Goal: Task Accomplishment & Management: Manage account settings

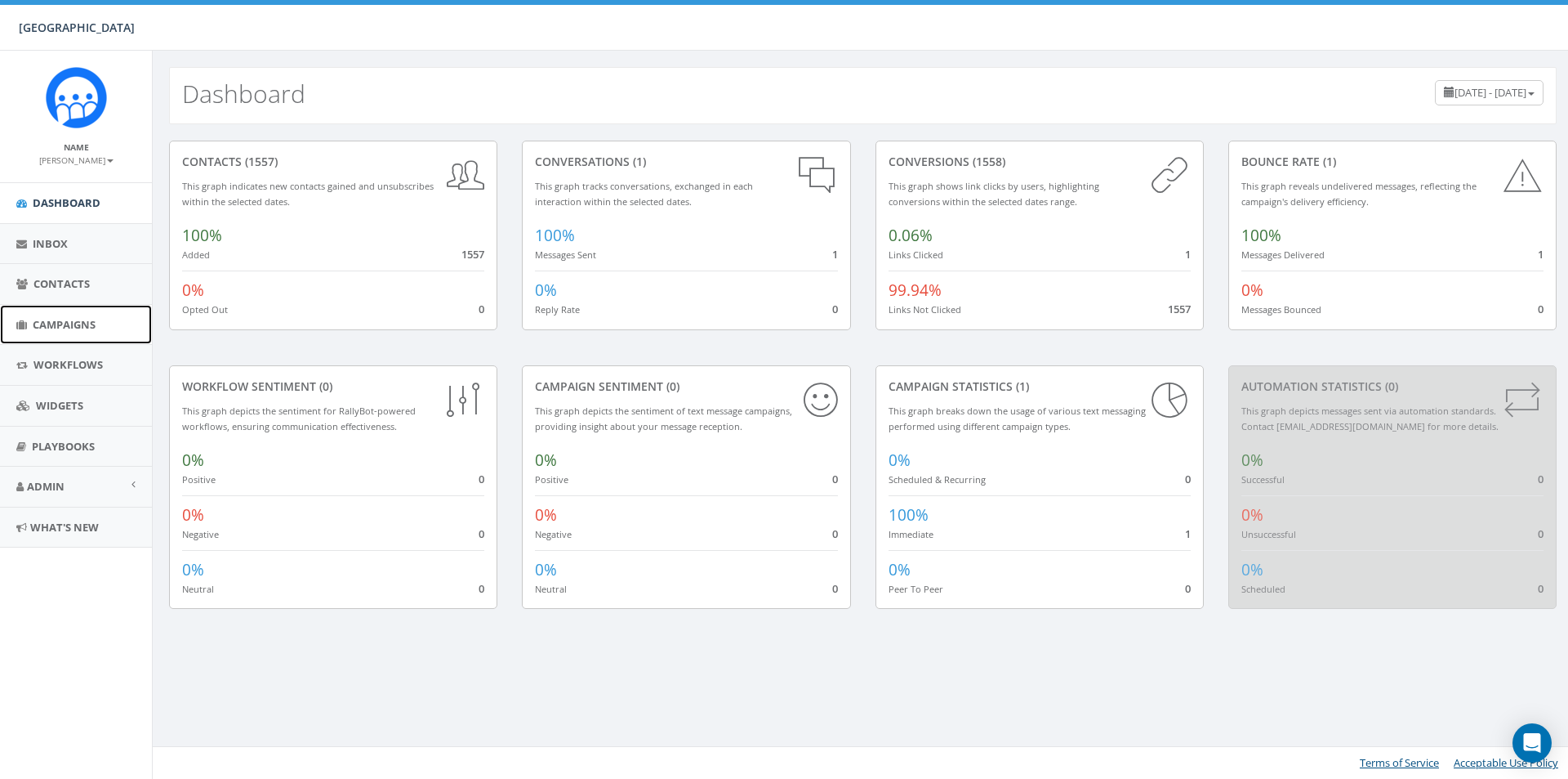
click at [77, 328] on span "Campaigns" at bounding box center [64, 324] width 63 height 15
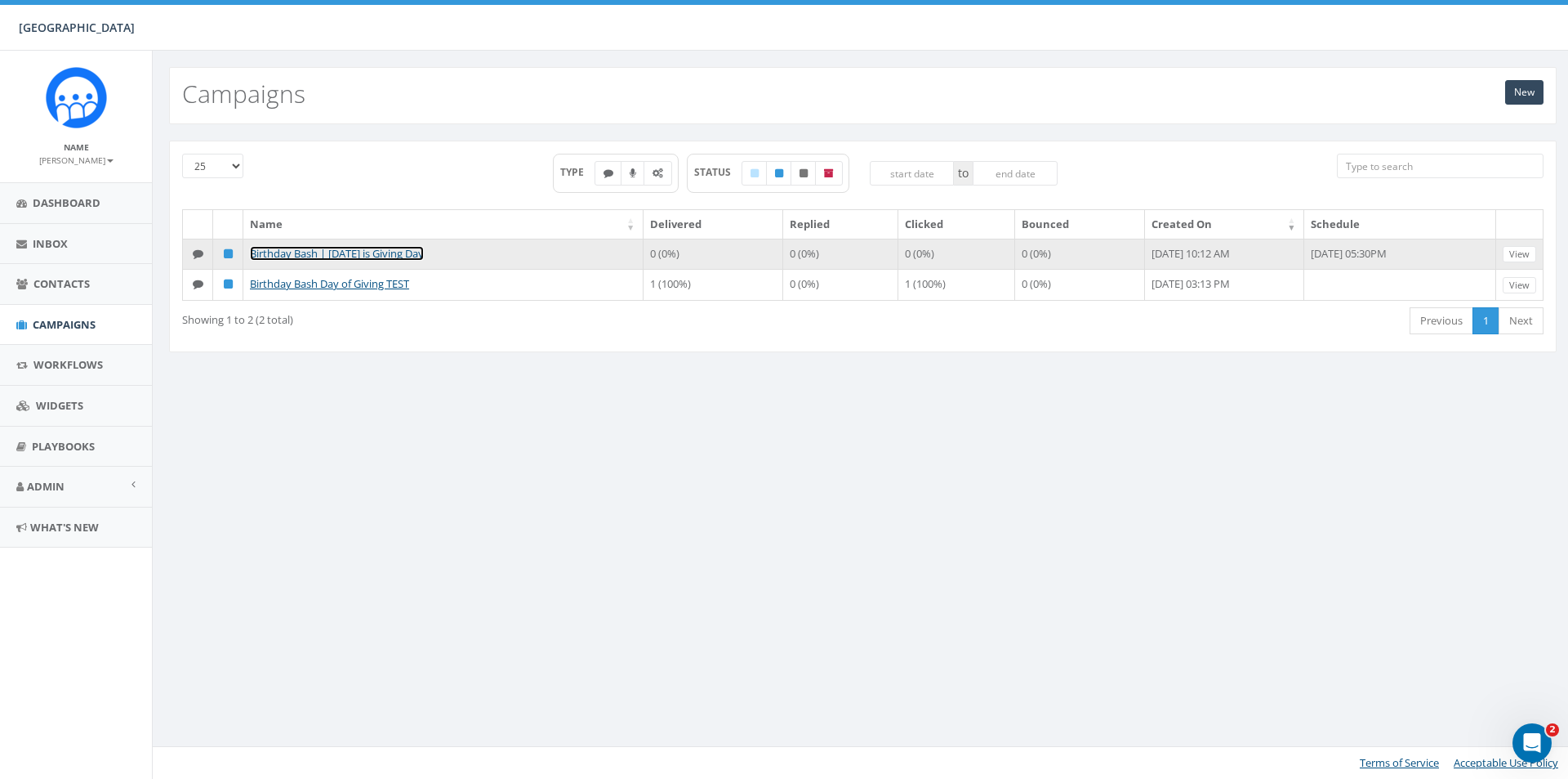
click at [423, 258] on link "Birthday Bash | [DATE] is Giving Day" at bounding box center [336, 253] width 174 height 15
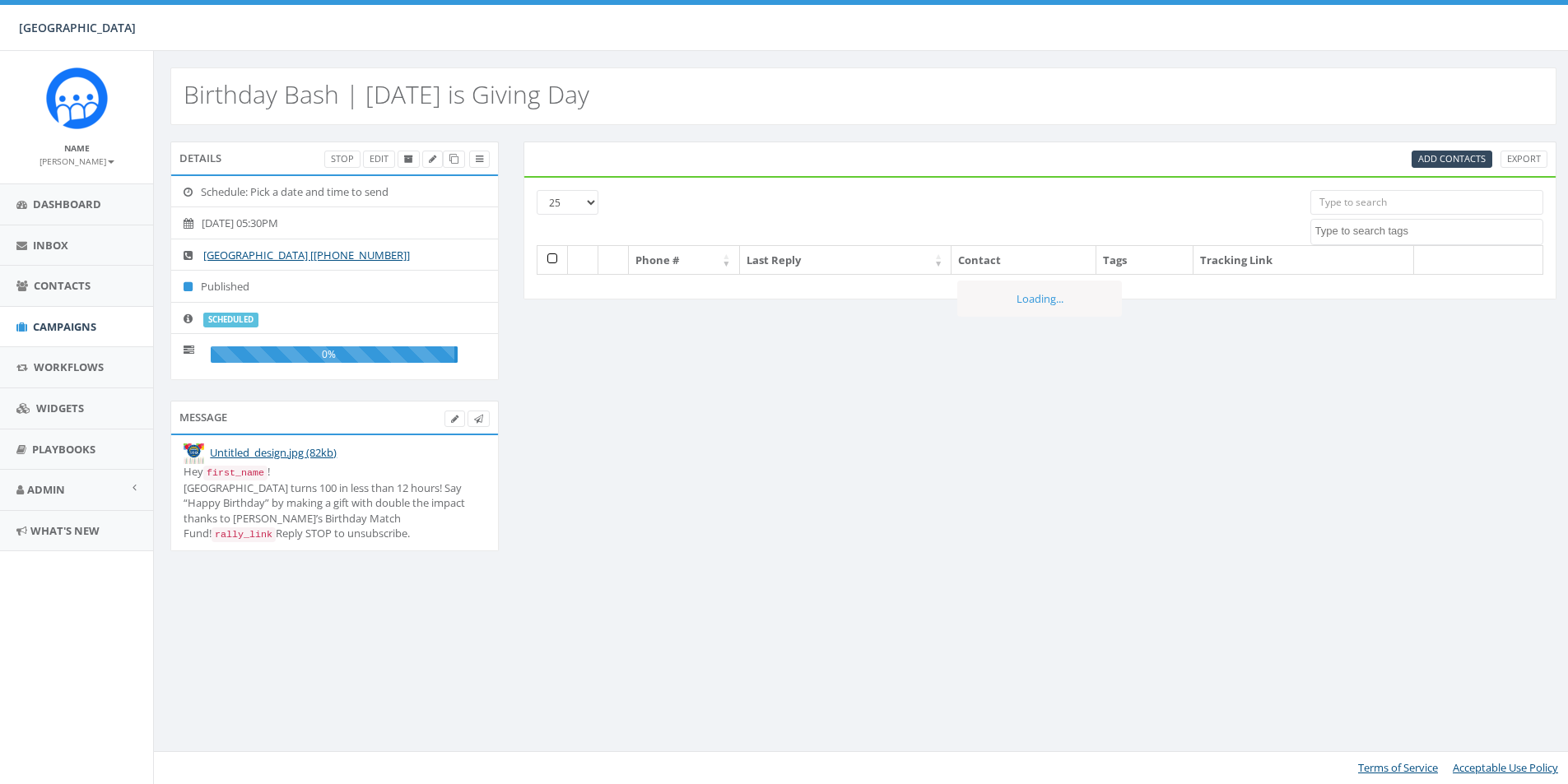
select select
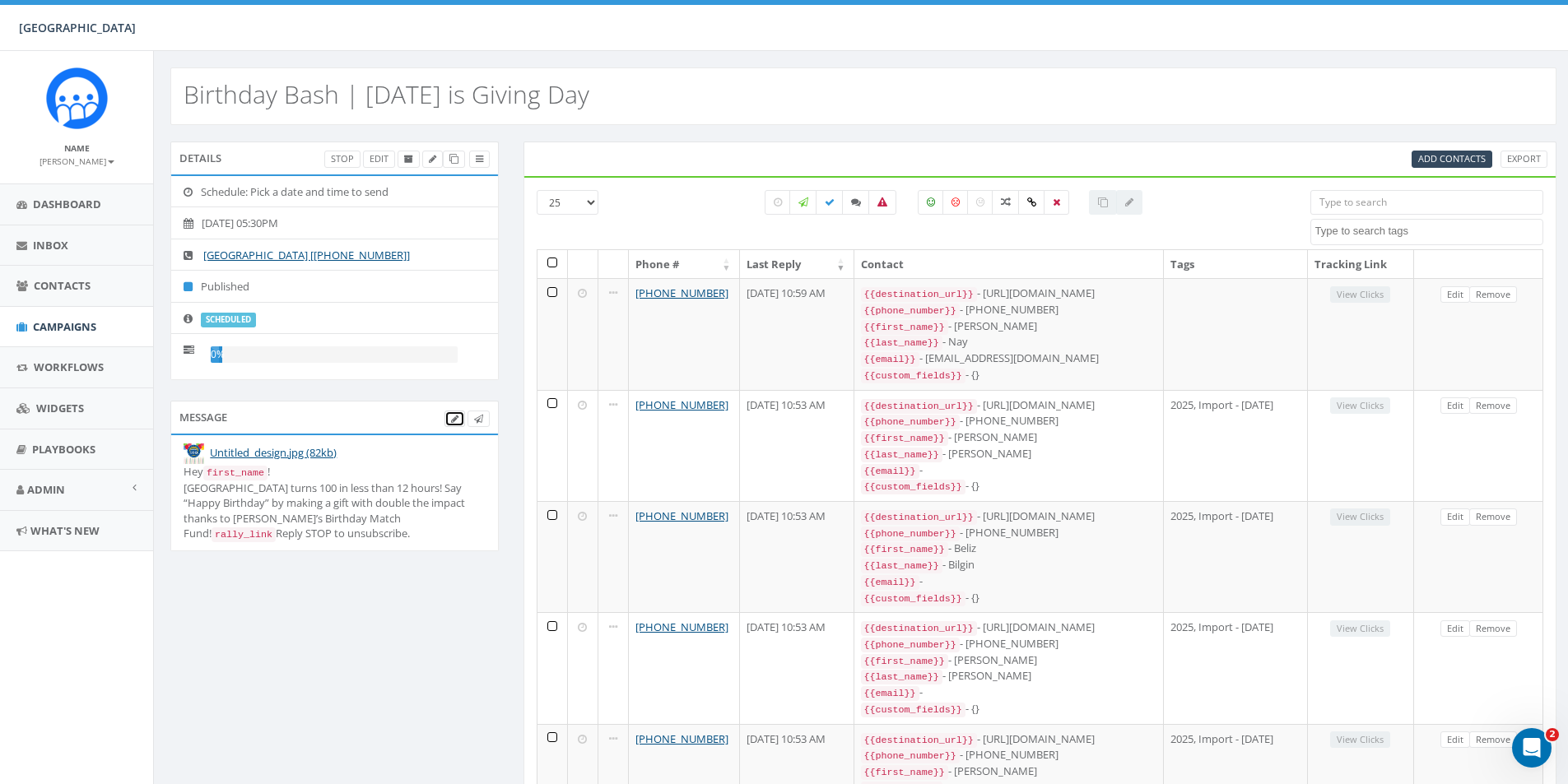
click at [448, 420] on link at bounding box center [455, 419] width 21 height 17
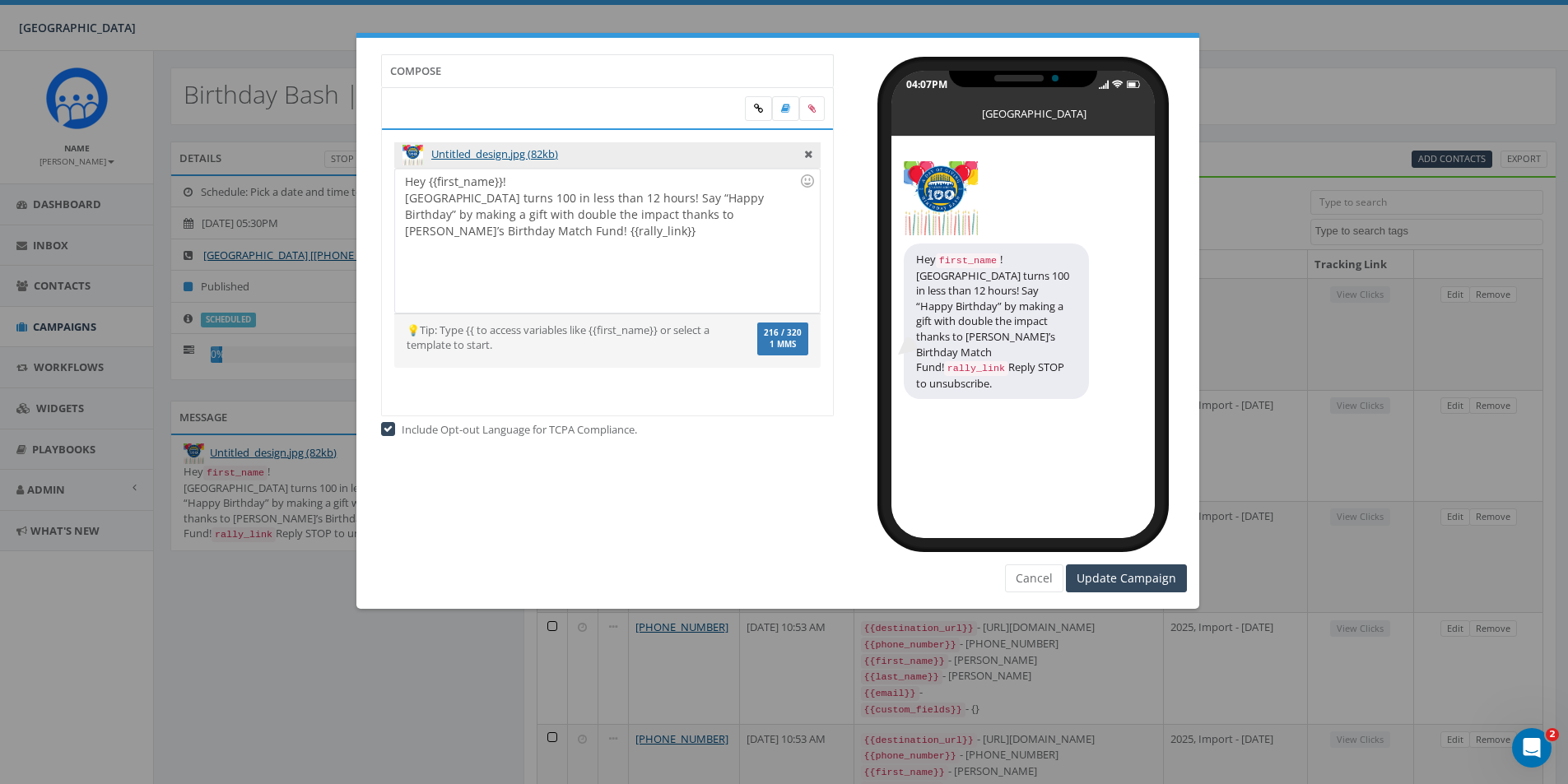
click at [520, 212] on div "Hey {{first_name}}! Solebury School turns 100 in less than 12 hours! Say “Happy…" at bounding box center [607, 240] width 424 height 144
click at [517, 181] on div "Hey {{first_name}}! Solebury School turns 100 in less than 12 hours! Say “Happy…" at bounding box center [607, 240] width 424 height 144
click at [1087, 582] on input "Update Campaign" at bounding box center [1126, 578] width 121 height 28
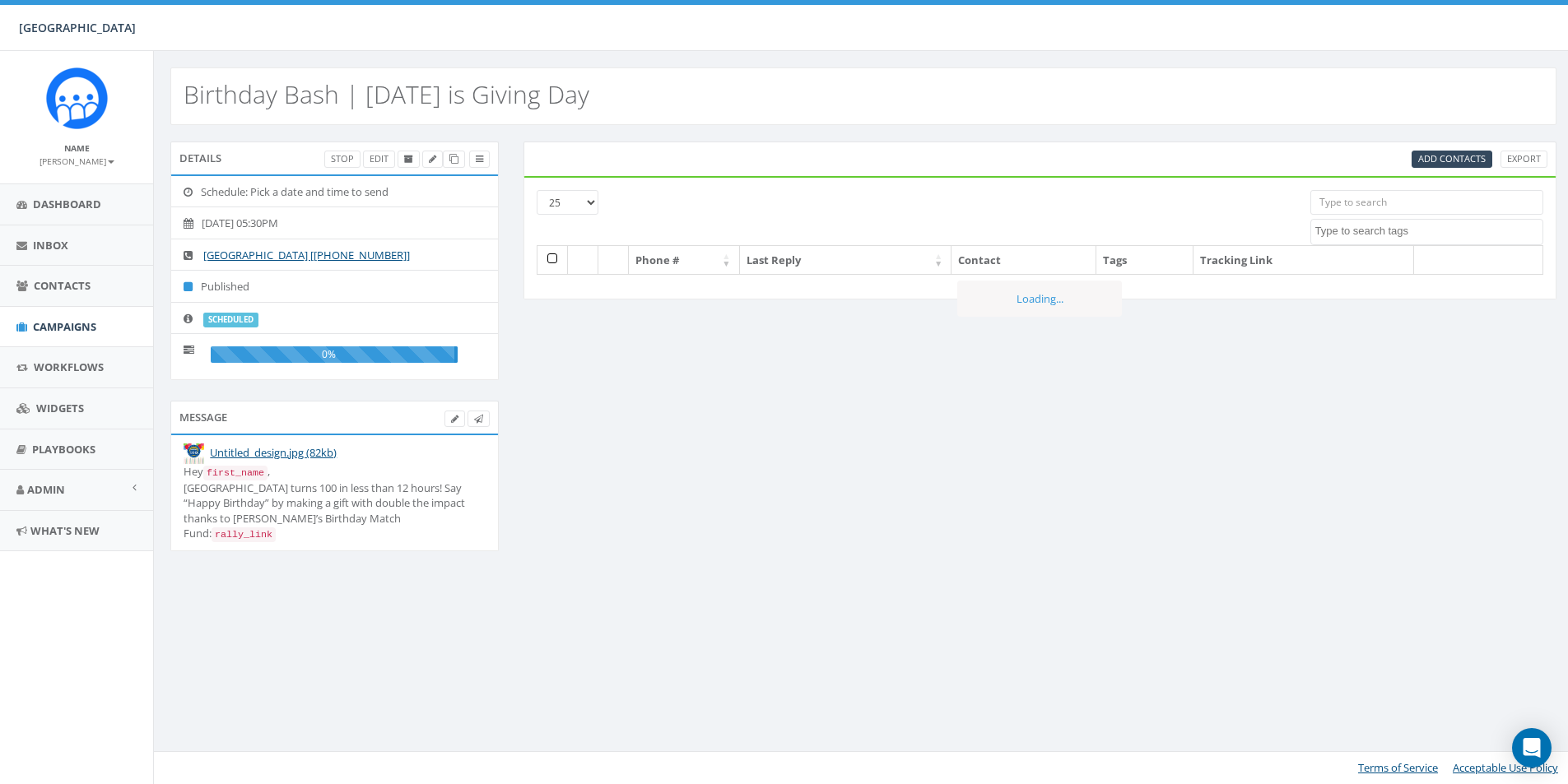
select select
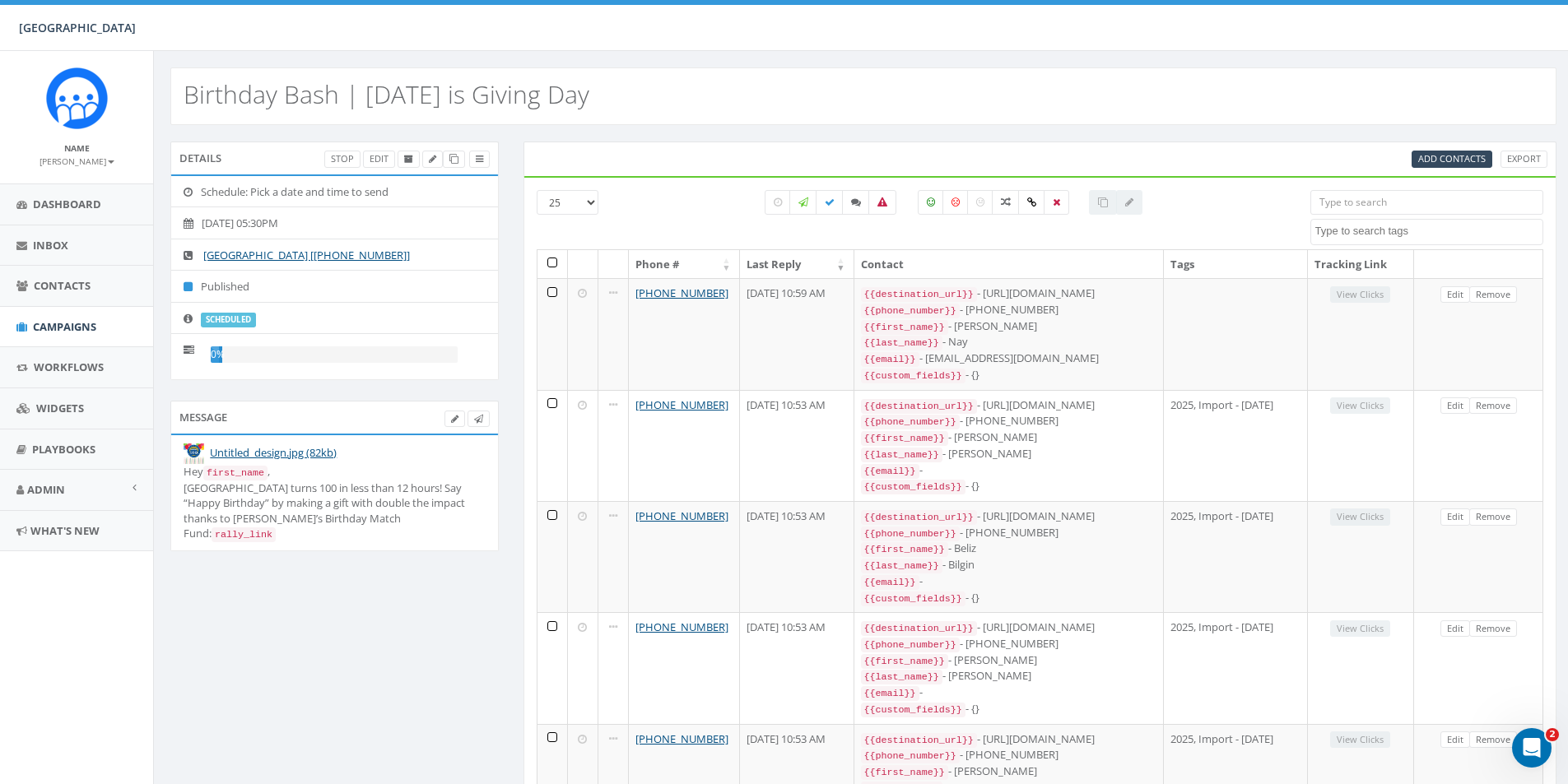
click at [275, 528] on code "rally_link" at bounding box center [244, 535] width 64 height 15
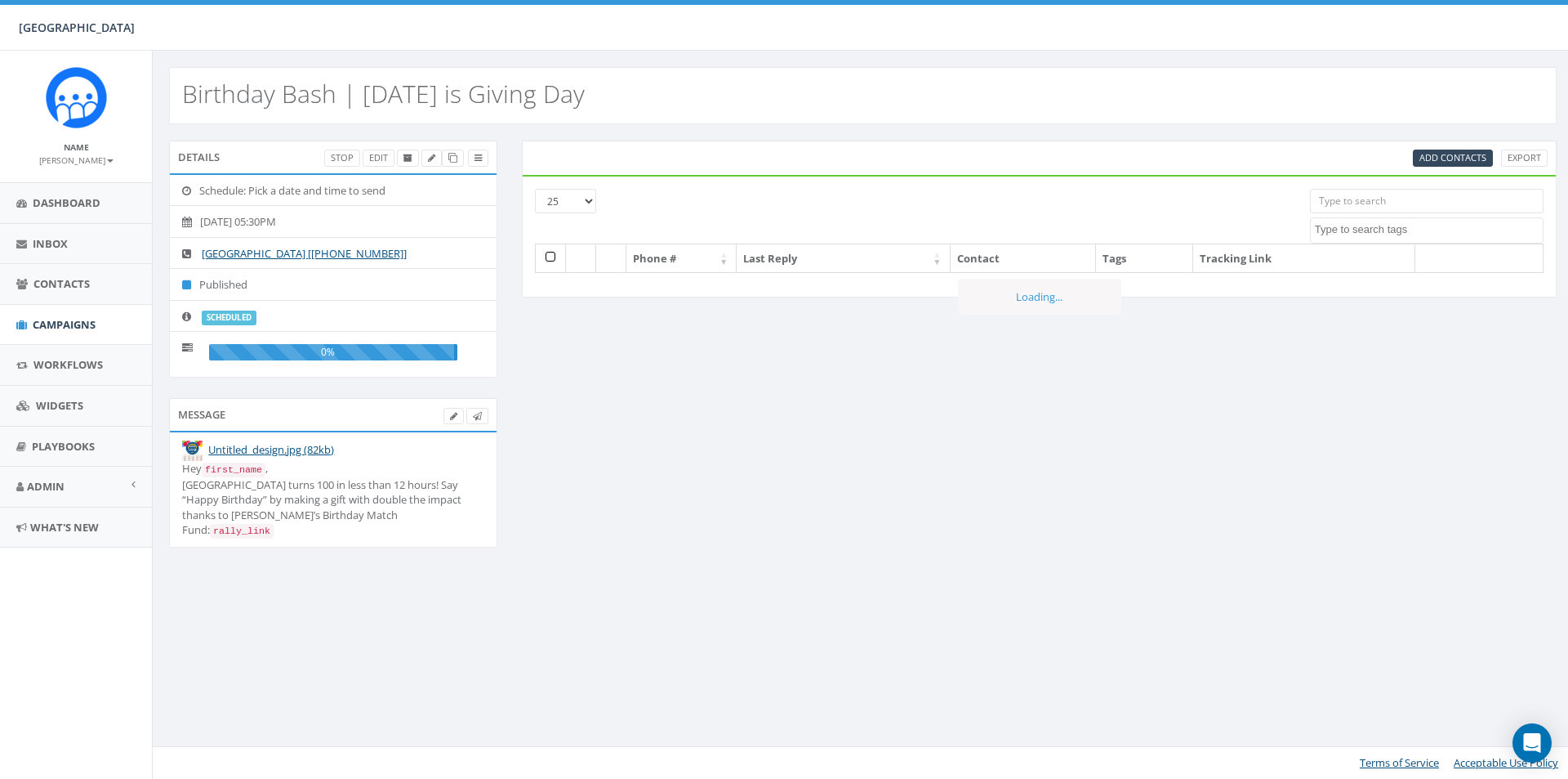
select select
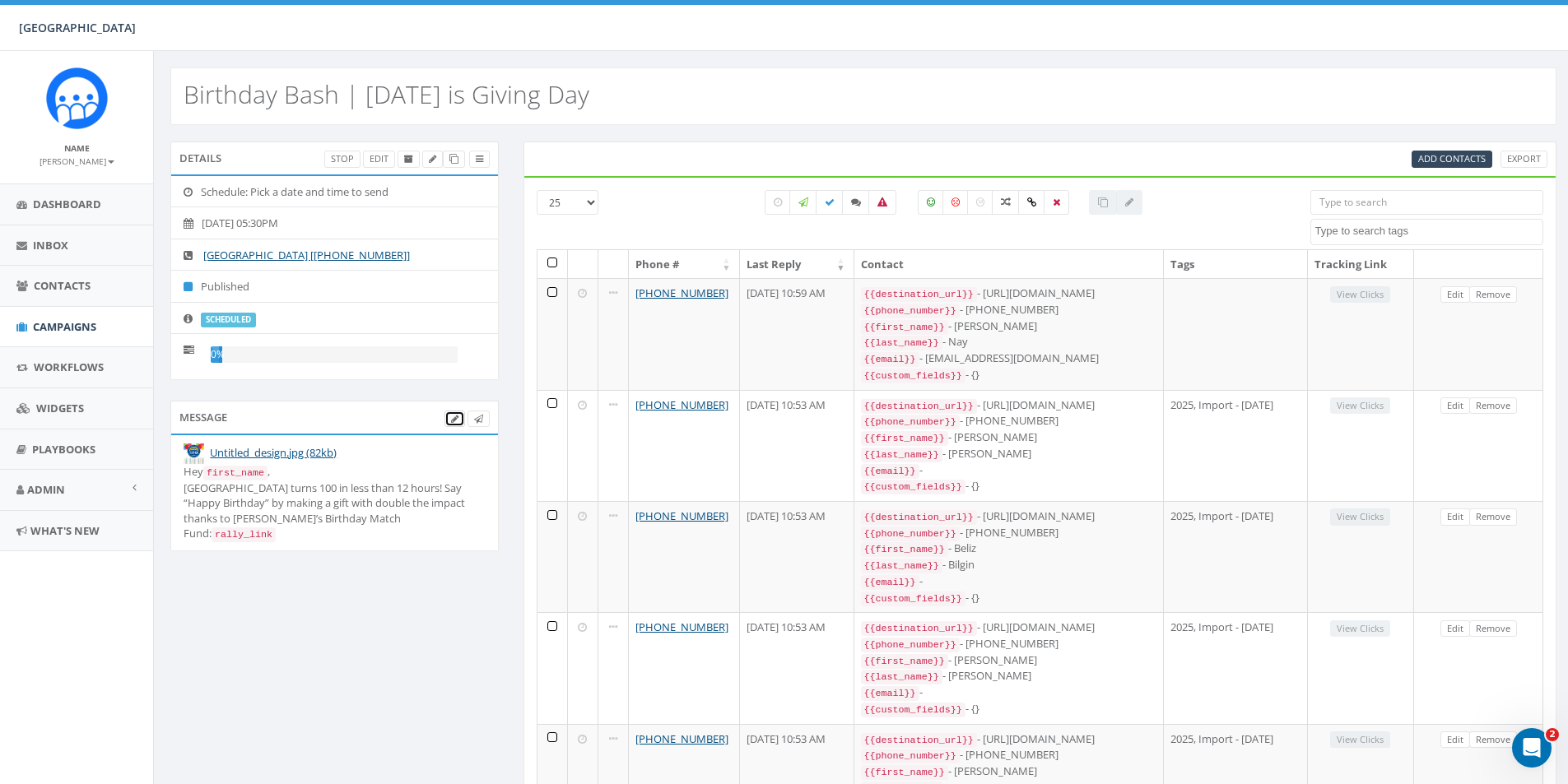
click at [451, 421] on icon at bounding box center [454, 419] width 7 height 9
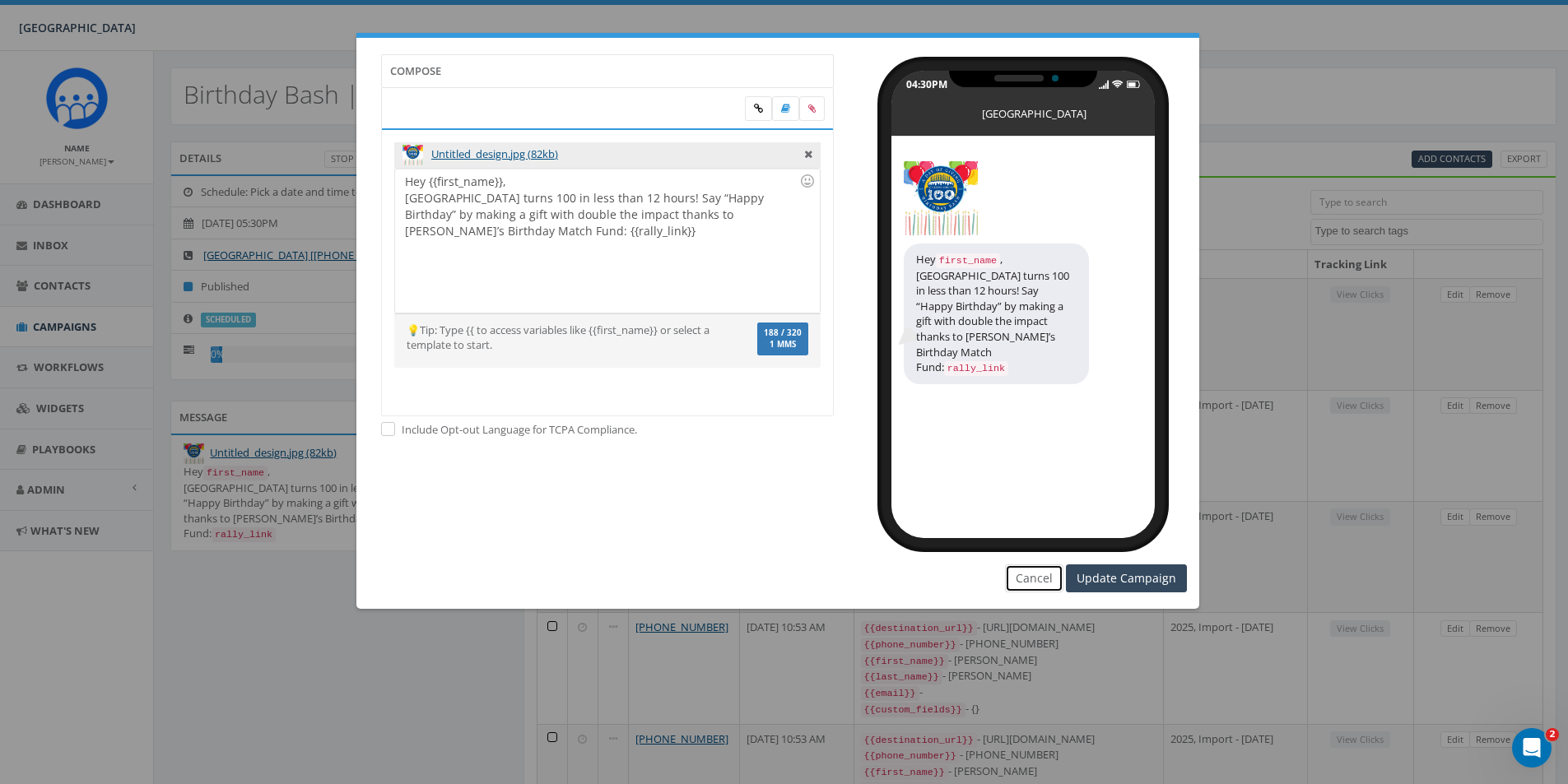
click at [1021, 581] on button "Cancel" at bounding box center [1033, 578] width 58 height 28
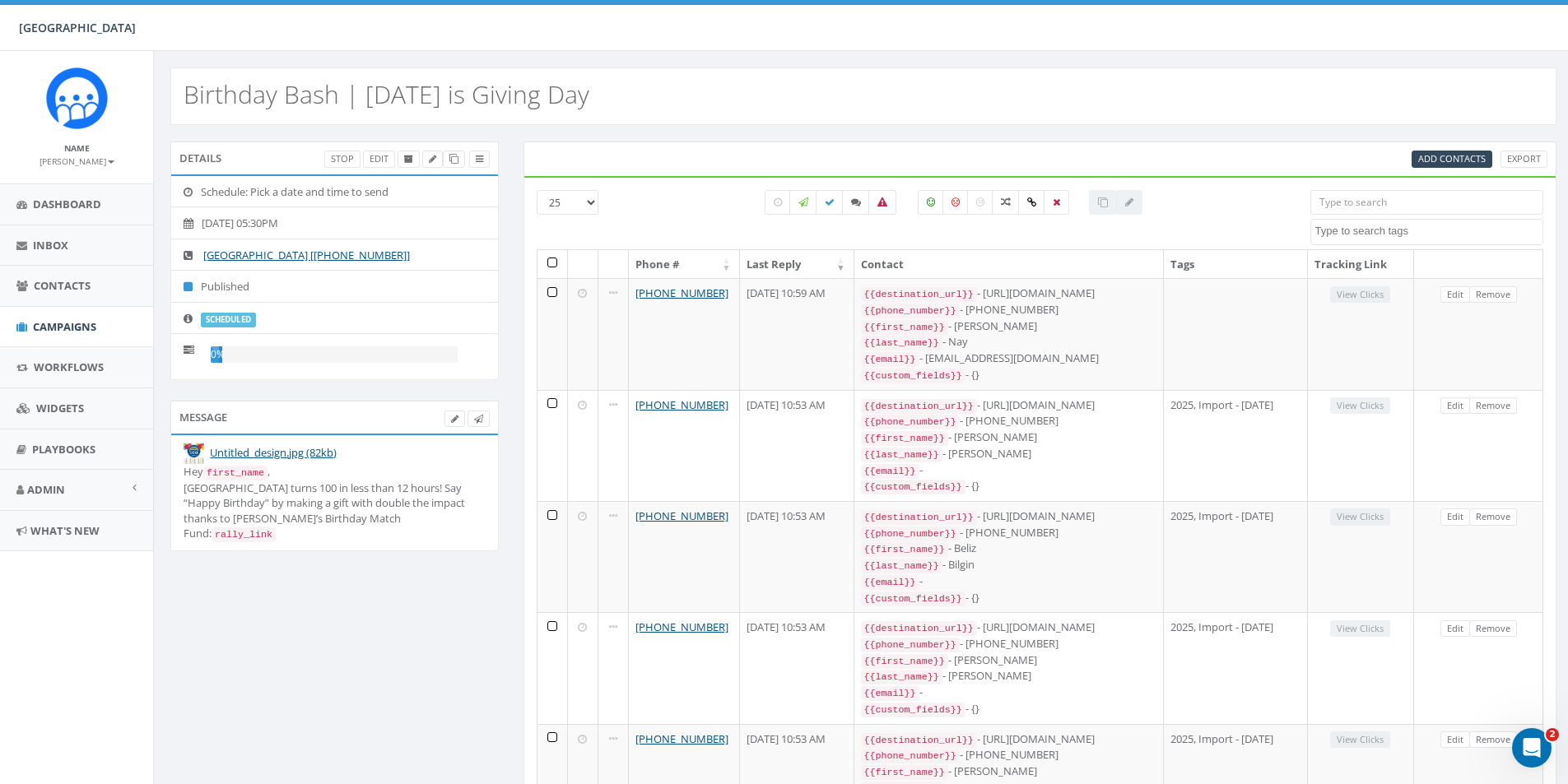
click at [188, 195] on icon at bounding box center [191, 192] width 17 height 11
click at [226, 221] on li "2025-09-30, 05:30PM" at bounding box center [335, 223] width 327 height 33
click at [267, 221] on li "2025-09-30, 05:30PM" at bounding box center [335, 223] width 327 height 33
click at [342, 221] on li "2025-09-30, 05:30PM" at bounding box center [335, 223] width 327 height 33
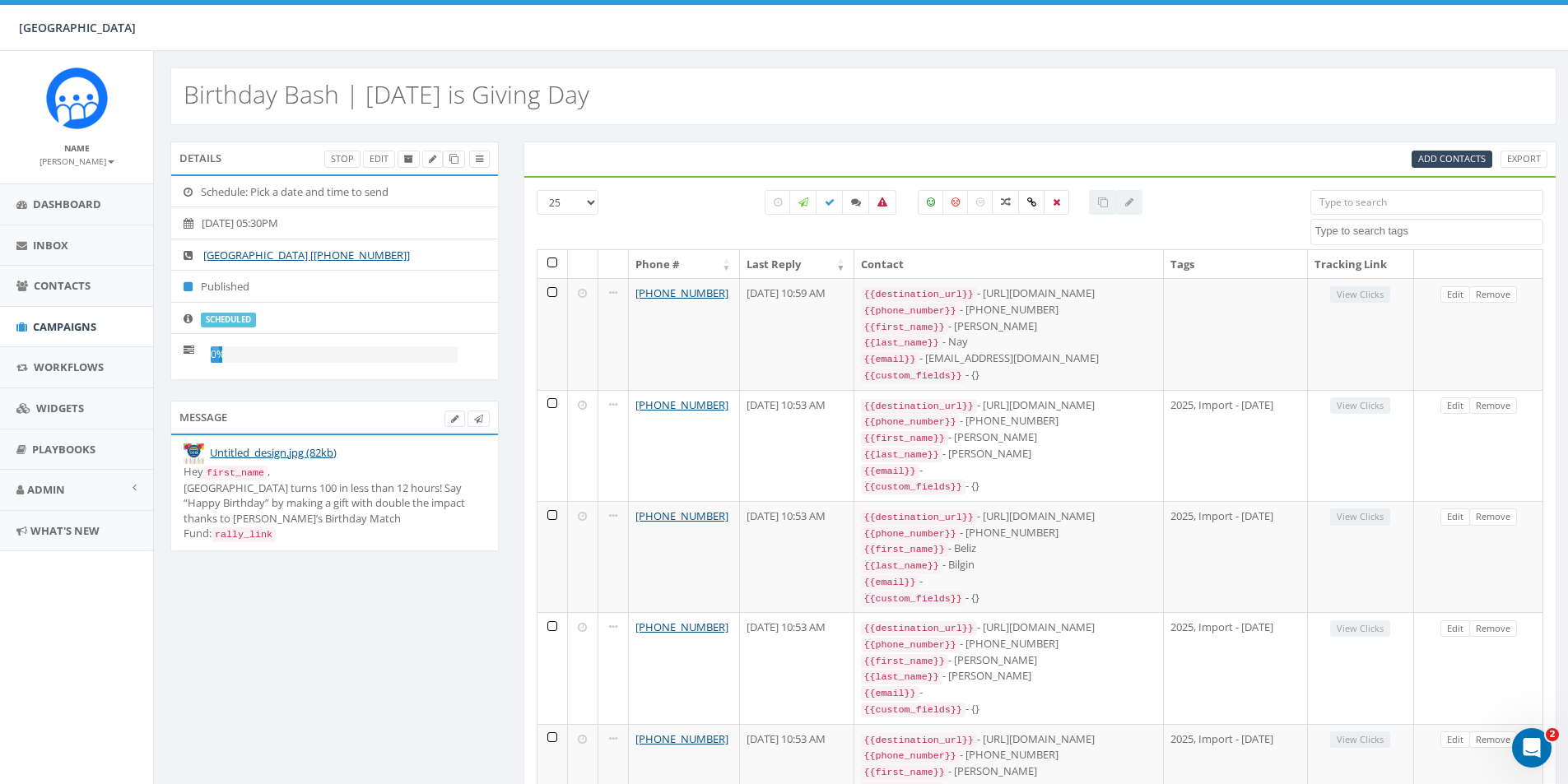
click at [187, 321] on icon at bounding box center [191, 319] width 17 height 11
click at [377, 163] on link "Edit" at bounding box center [378, 158] width 32 height 17
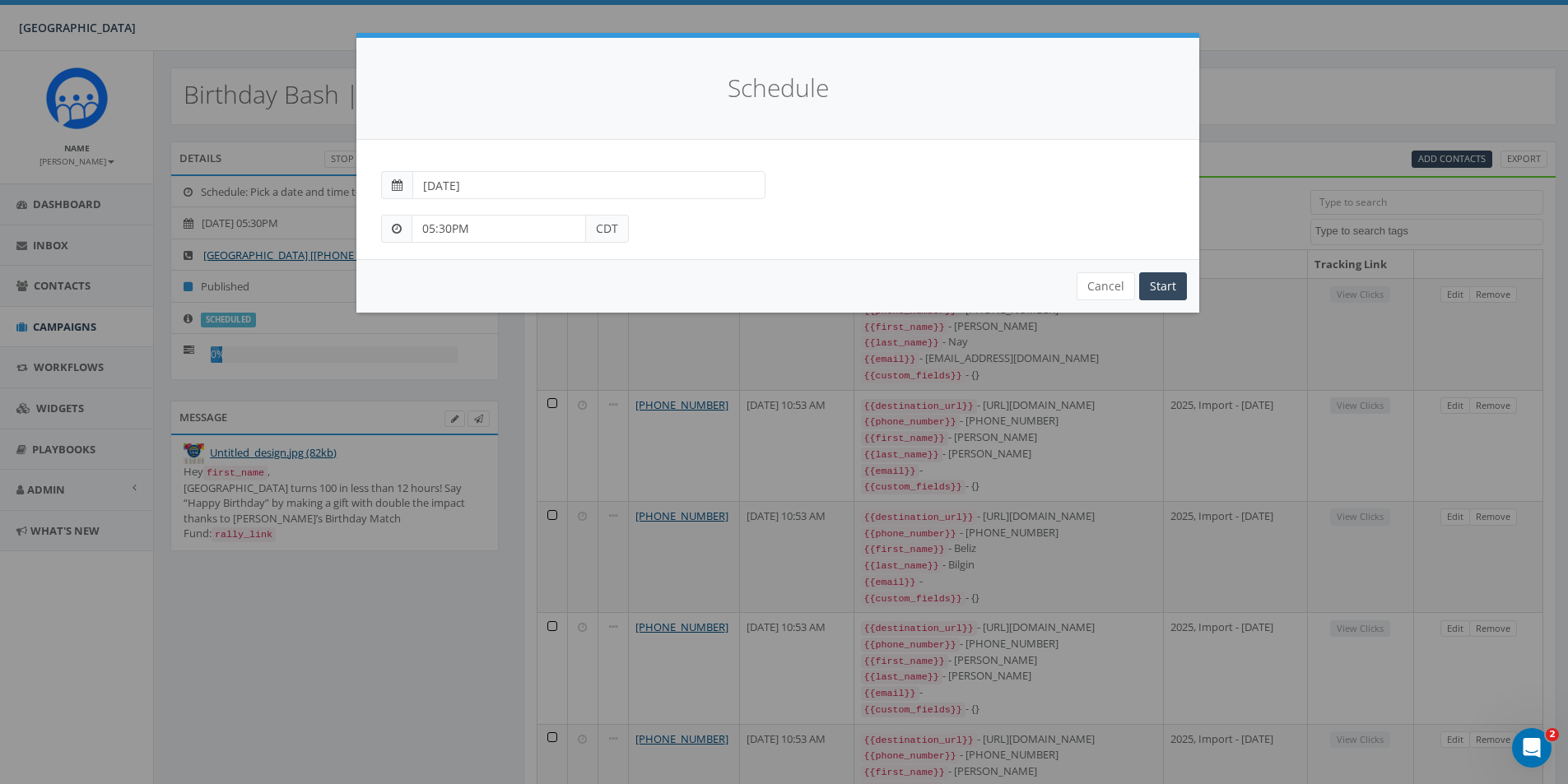
click at [596, 235] on span "CDT" at bounding box center [607, 229] width 43 height 28
click at [434, 231] on input "05:30PM" at bounding box center [498, 229] width 174 height 28
type input "04:35PM"
click at [813, 217] on div "04:35PM CDT" at bounding box center [778, 221] width 818 height 44
click at [1153, 291] on input "Start" at bounding box center [1163, 286] width 48 height 28
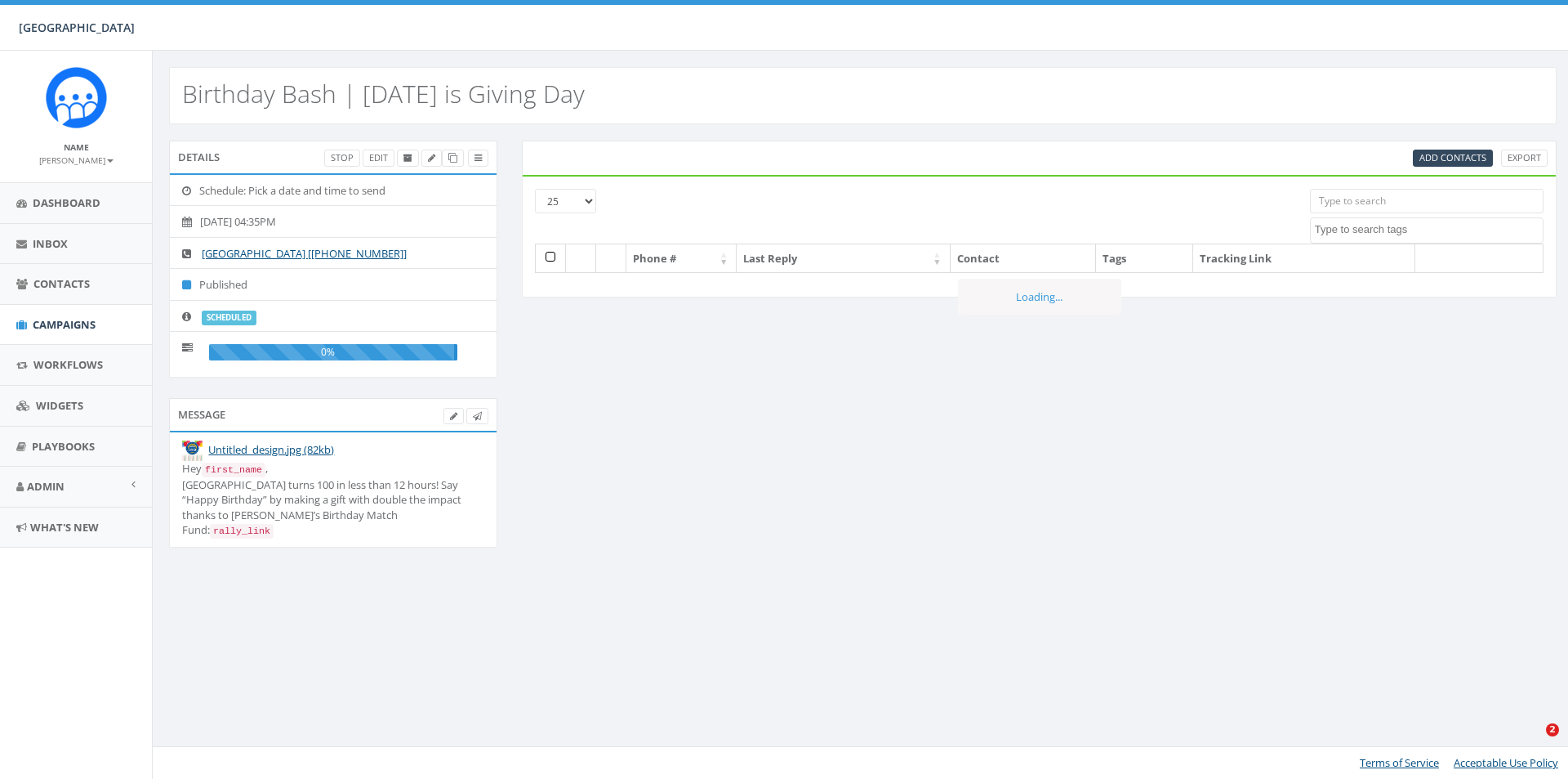
select select
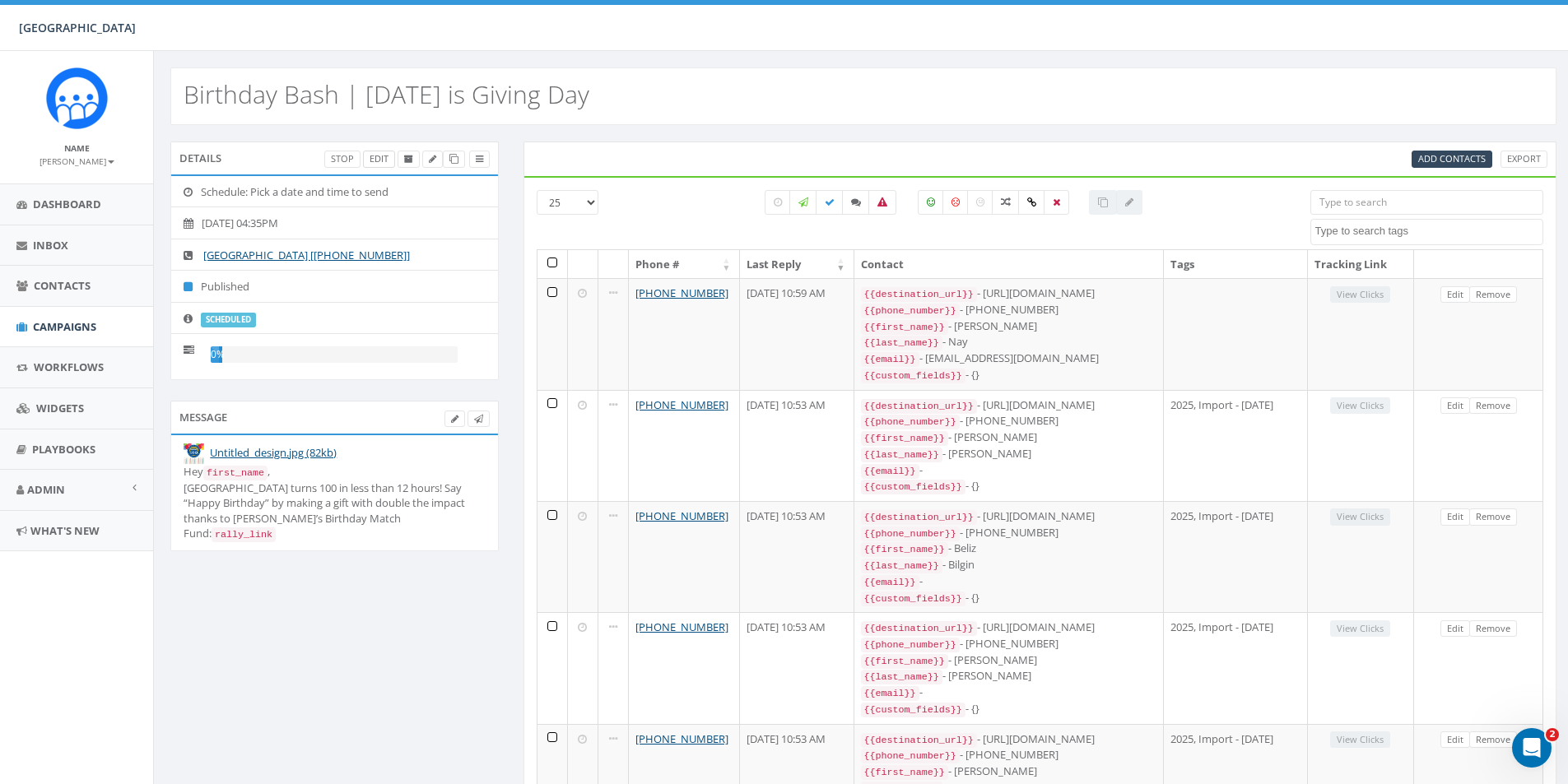
click at [370, 168] on div "Details Stop Edit" at bounding box center [334, 157] width 328 height 33
click at [372, 161] on link "Edit" at bounding box center [378, 158] width 32 height 17
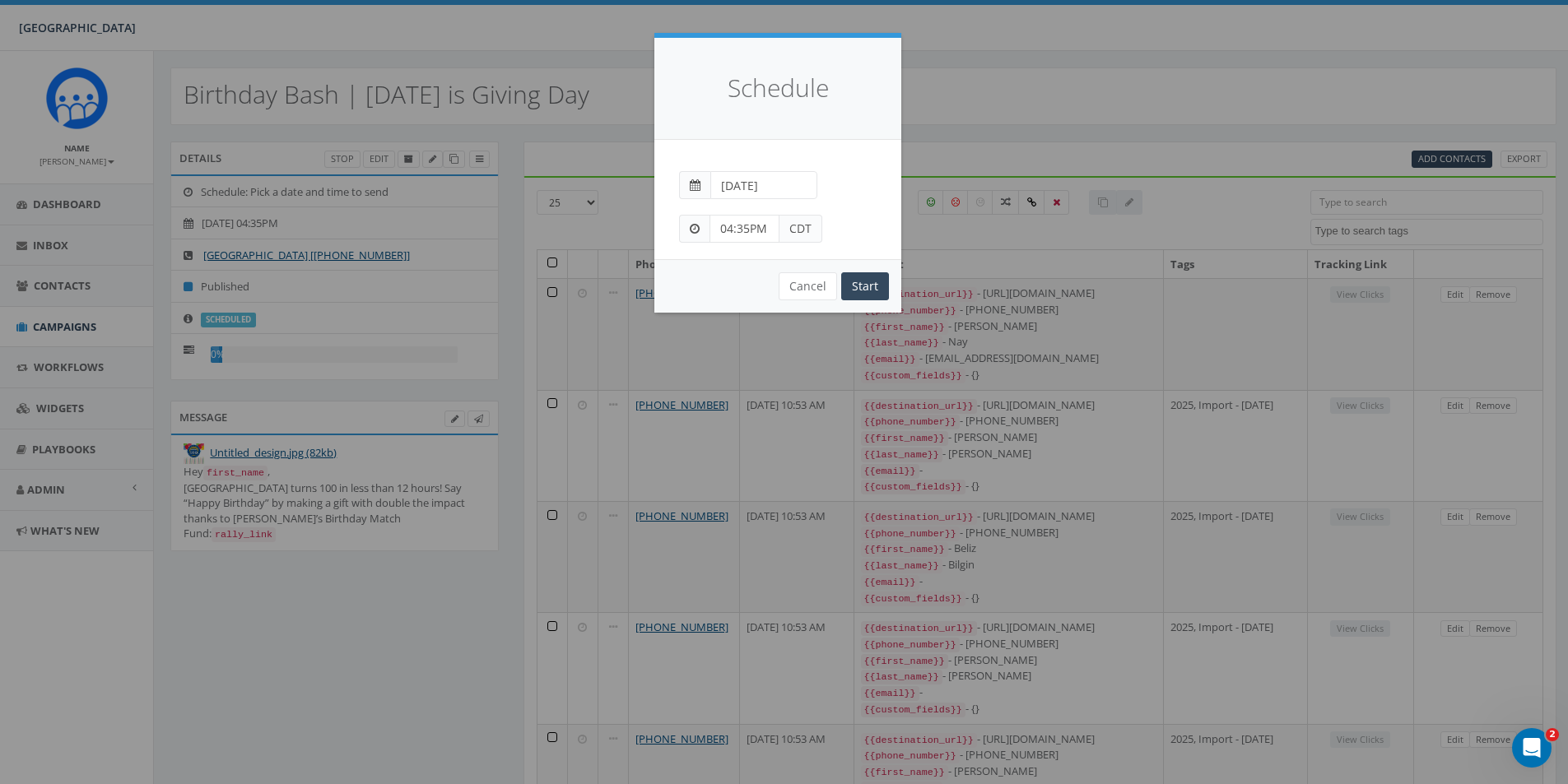
click at [749, 224] on input "04:35PM" at bounding box center [744, 229] width 70 height 28
type input "04:40PM"
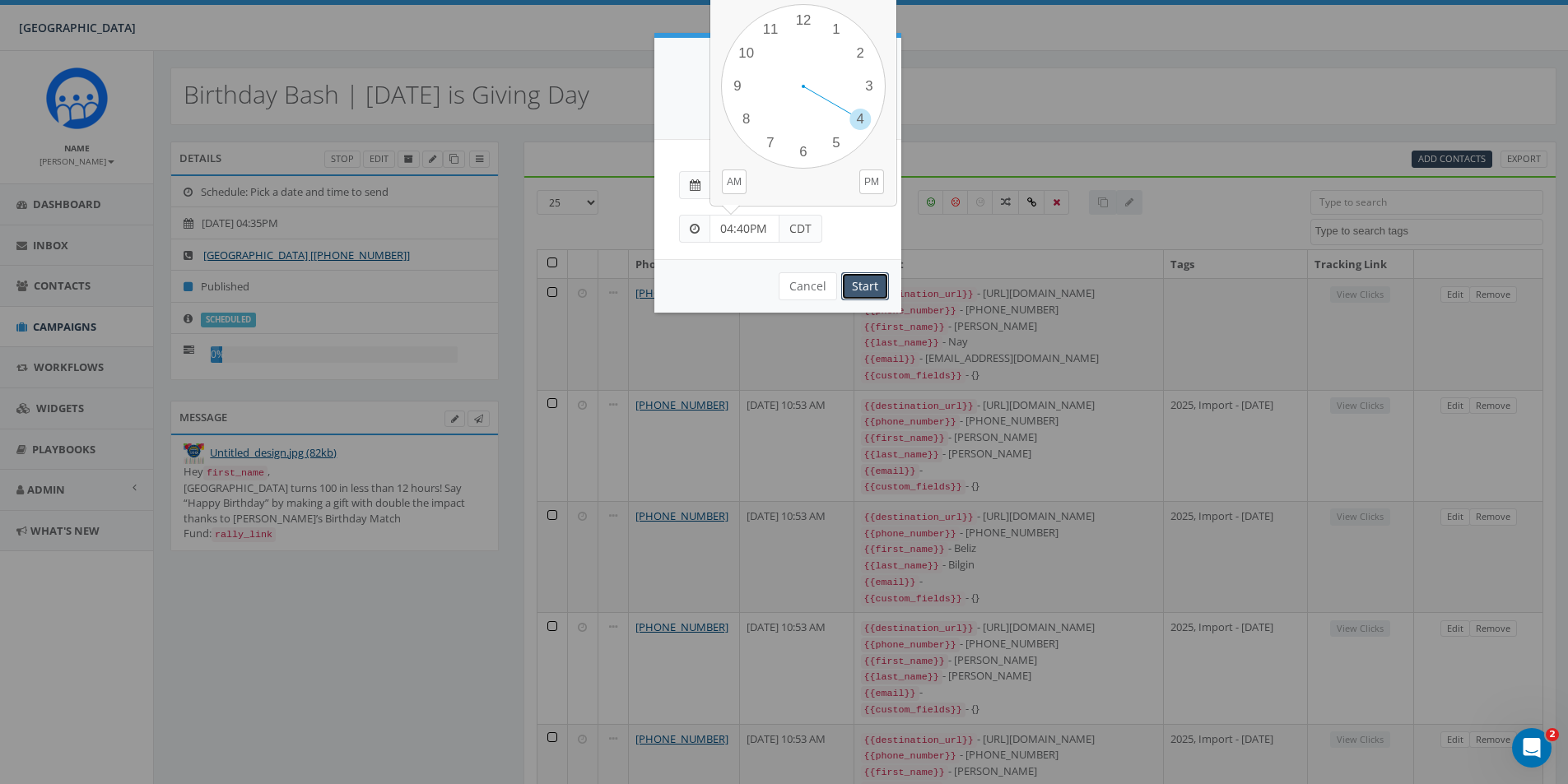
click at [863, 282] on input "Start" at bounding box center [865, 286] width 48 height 28
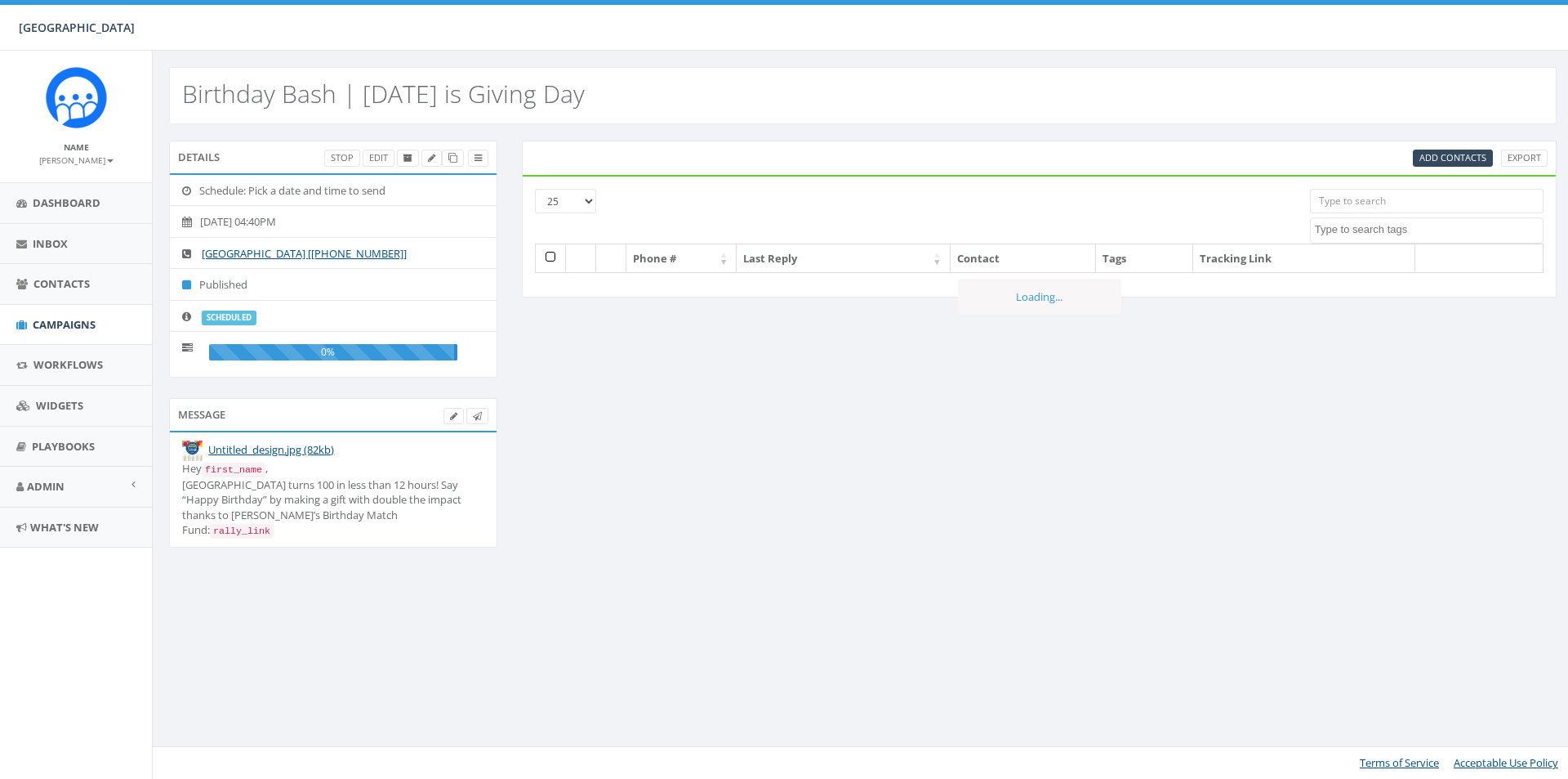
select select
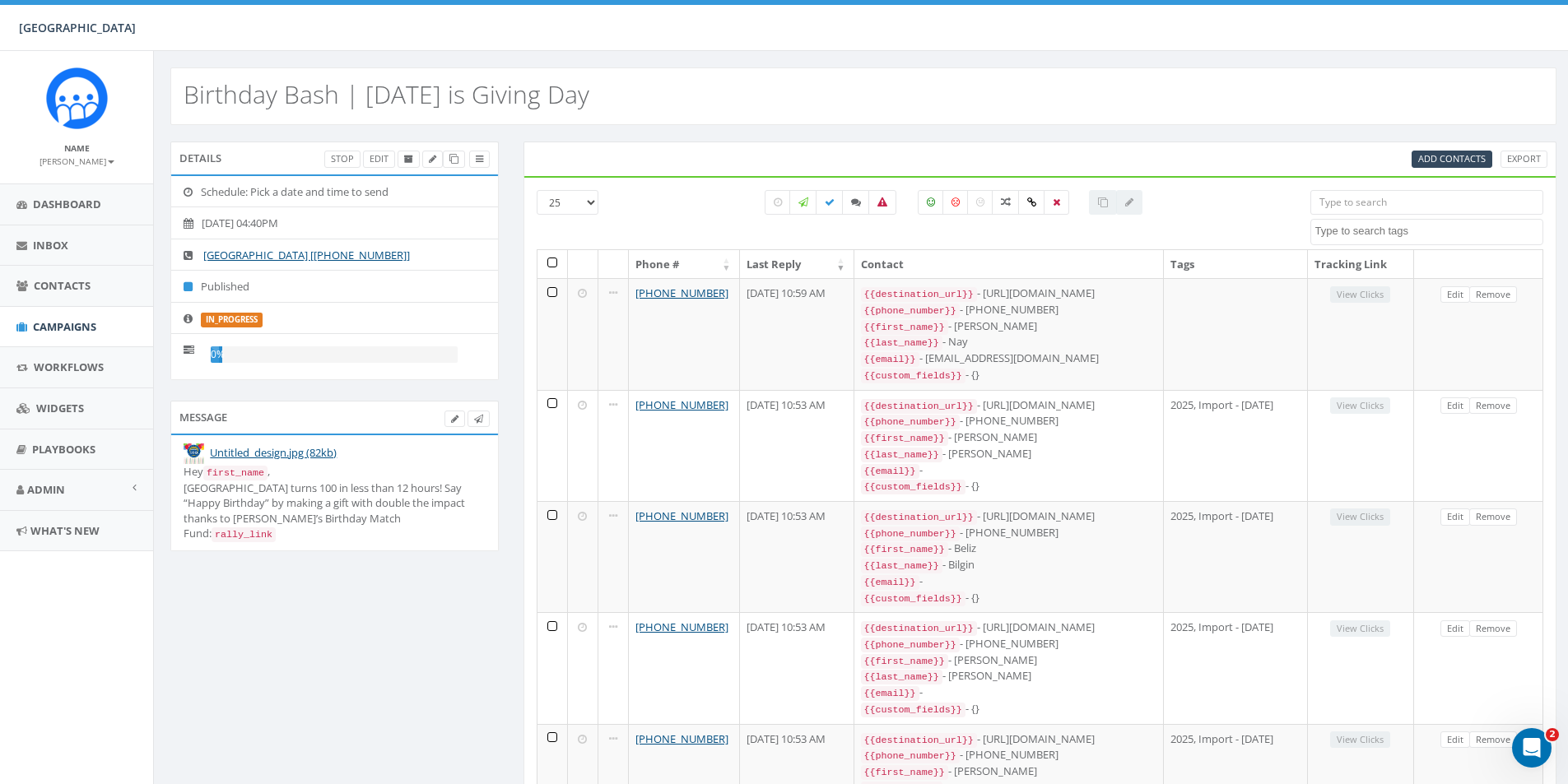
click at [330, 498] on div "Hey first_name , [GEOGRAPHIC_DATA] turns 100 in less than 12 hours! Say “Happy …" at bounding box center [334, 503] width 302 height 78
click at [382, 491] on div "Hey first_name , [GEOGRAPHIC_DATA] turns 100 in less than 12 hours! Say “Happy …" at bounding box center [334, 503] width 302 height 78
click at [451, 420] on icon at bounding box center [454, 419] width 7 height 9
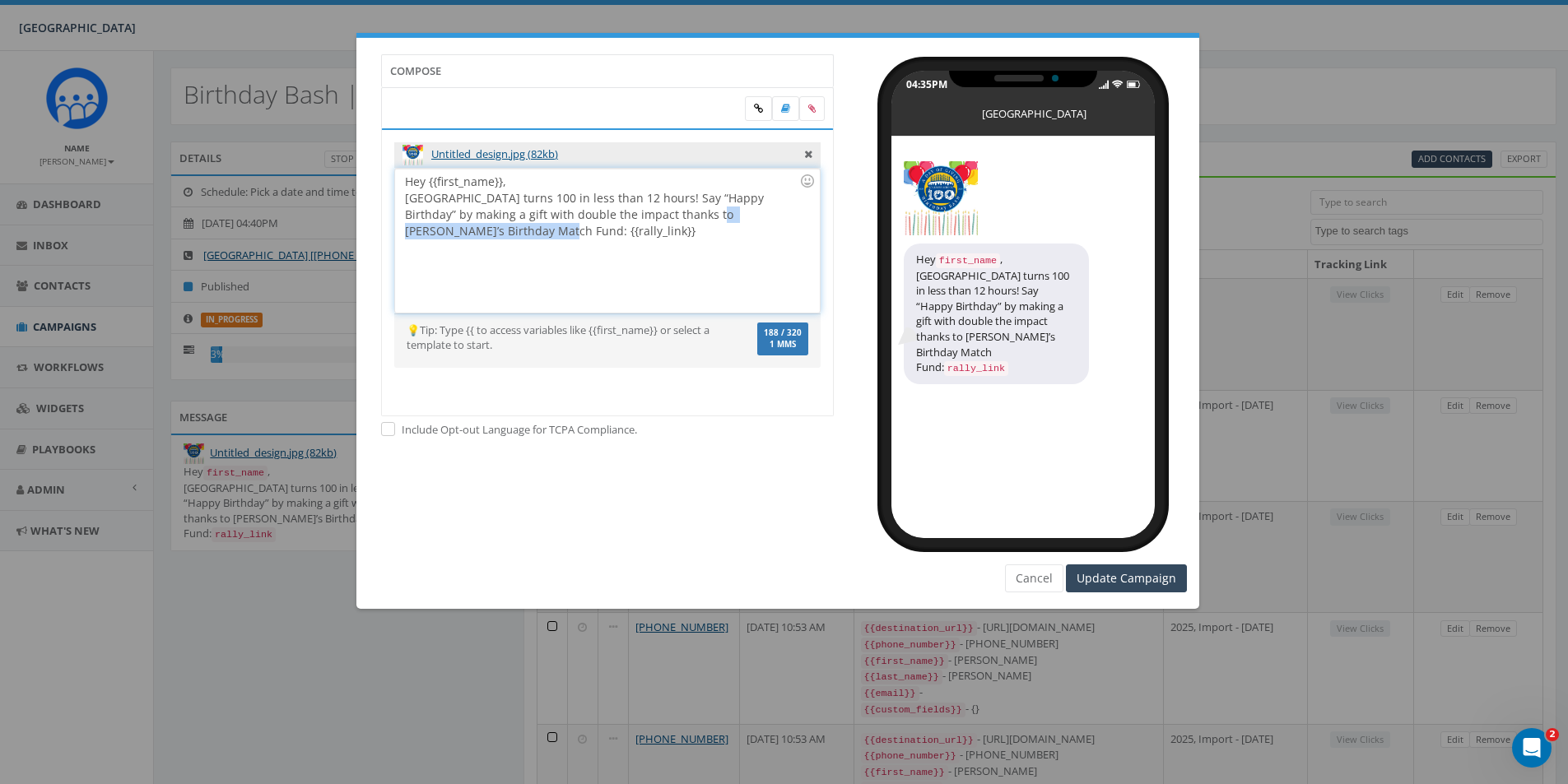
drag, startPoint x: 657, startPoint y: 219, endPoint x: 432, endPoint y: 227, distance: 225.1
click at [432, 227] on div "Hey {{first_name}}, [GEOGRAPHIC_DATA] turns 100 in less than 12 hours! Say “Hap…" at bounding box center [607, 240] width 424 height 144
click at [1104, 577] on input "Update Campaign" at bounding box center [1126, 578] width 121 height 28
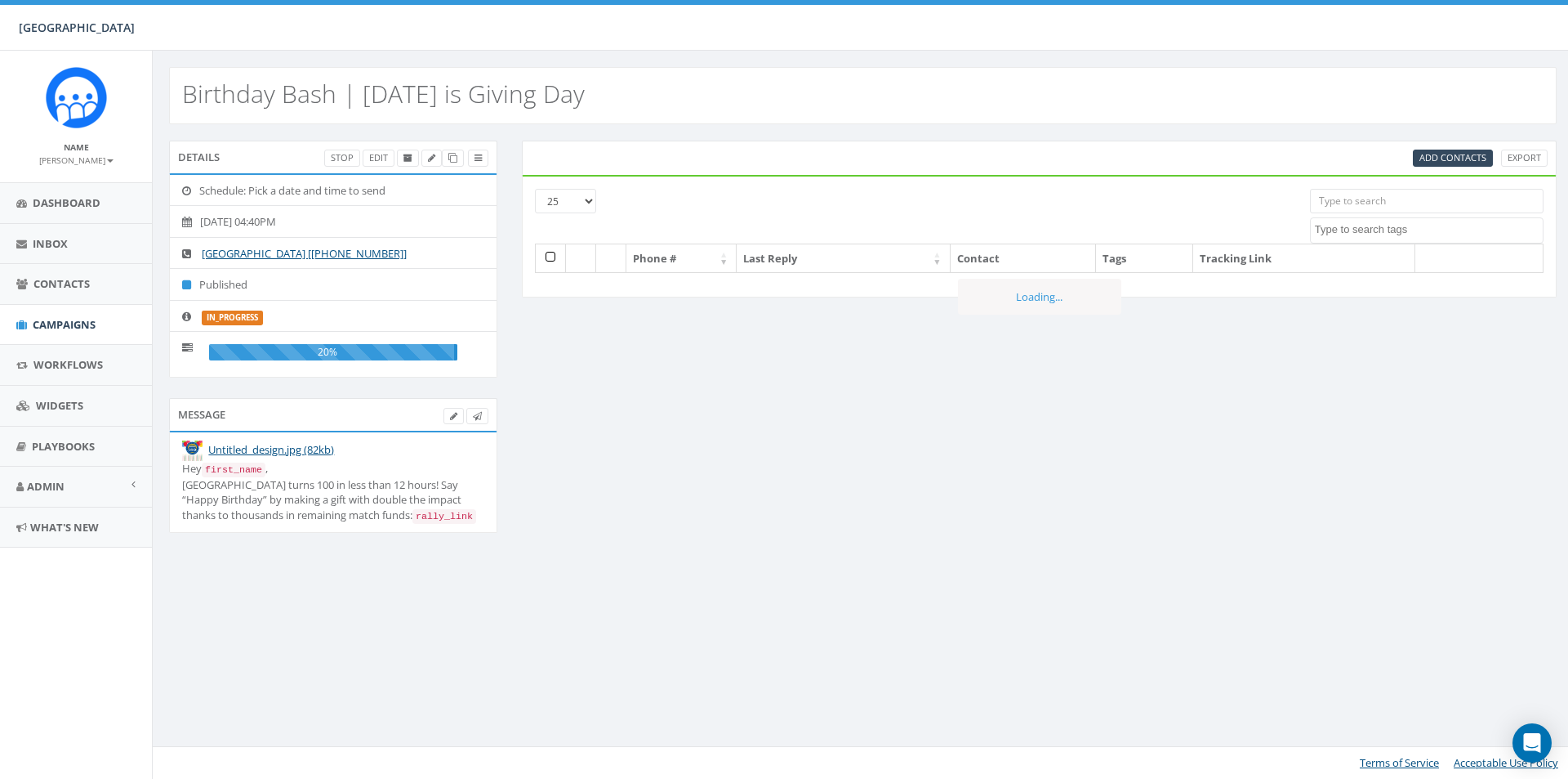
select select
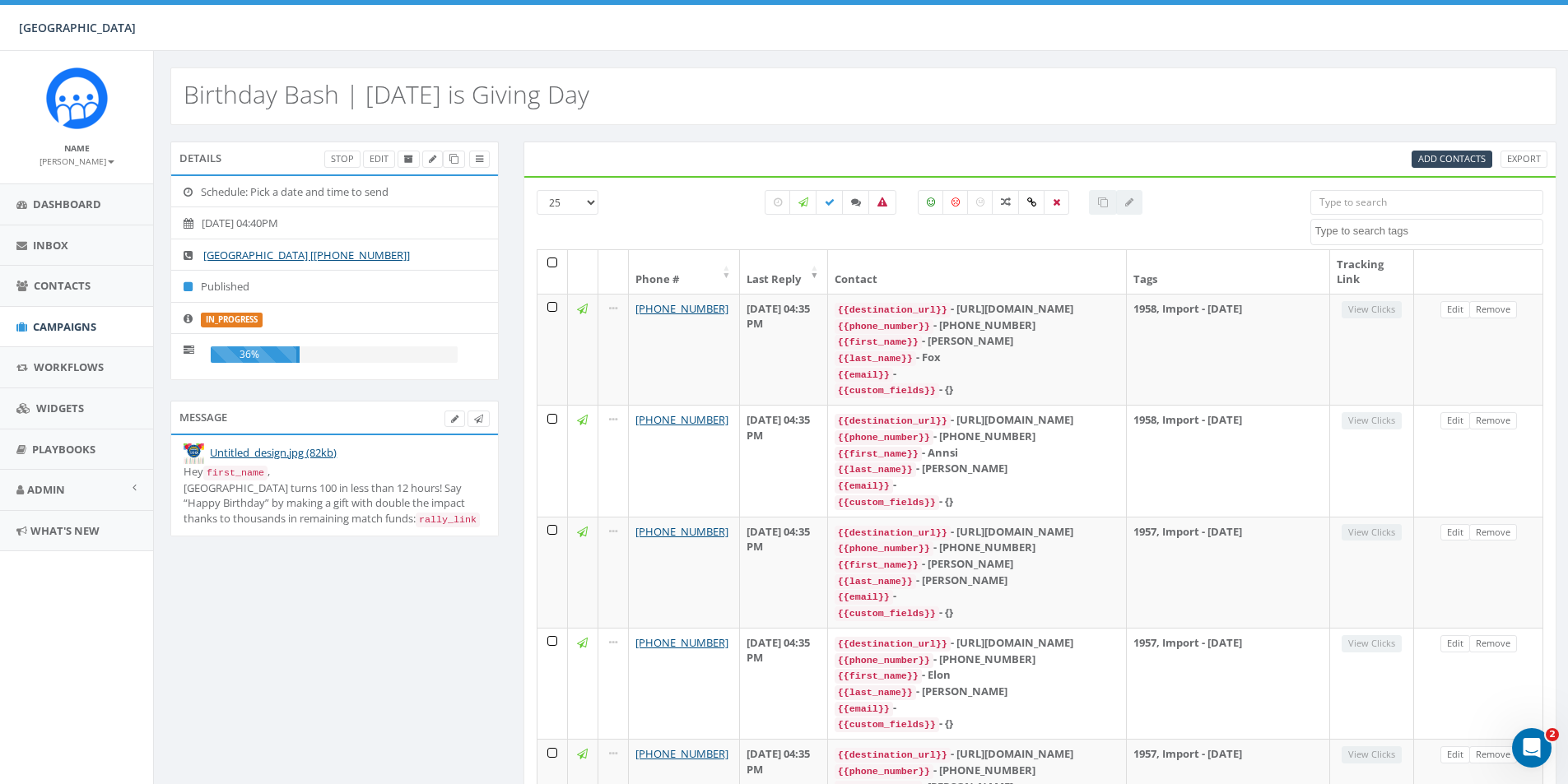
click at [348, 216] on li "[DATE] 04:40PM" at bounding box center [335, 223] width 327 height 33
click at [85, 327] on span "Campaigns" at bounding box center [64, 326] width 63 height 15
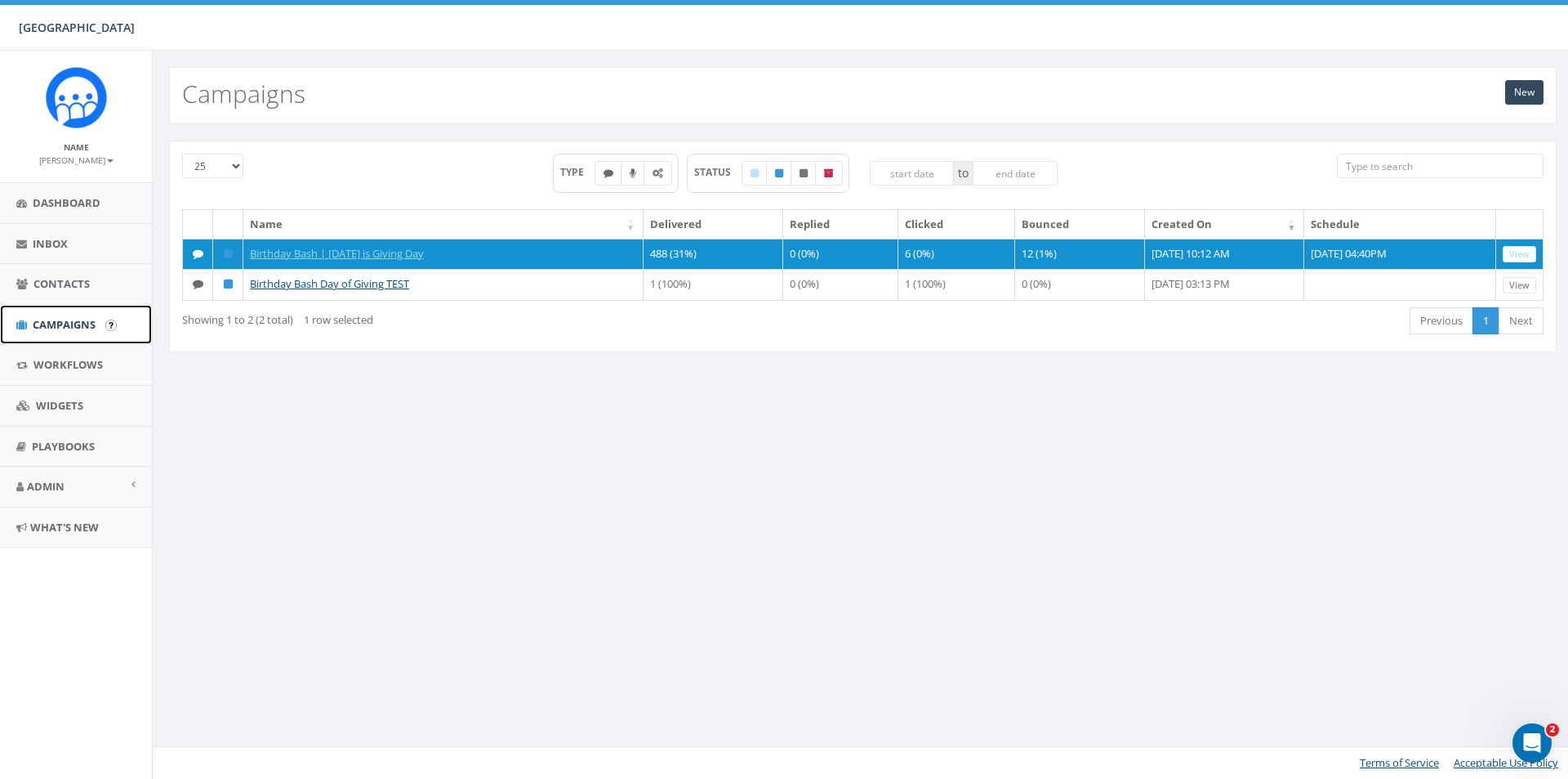
click at [74, 327] on span "Campaigns" at bounding box center [64, 324] width 63 height 15
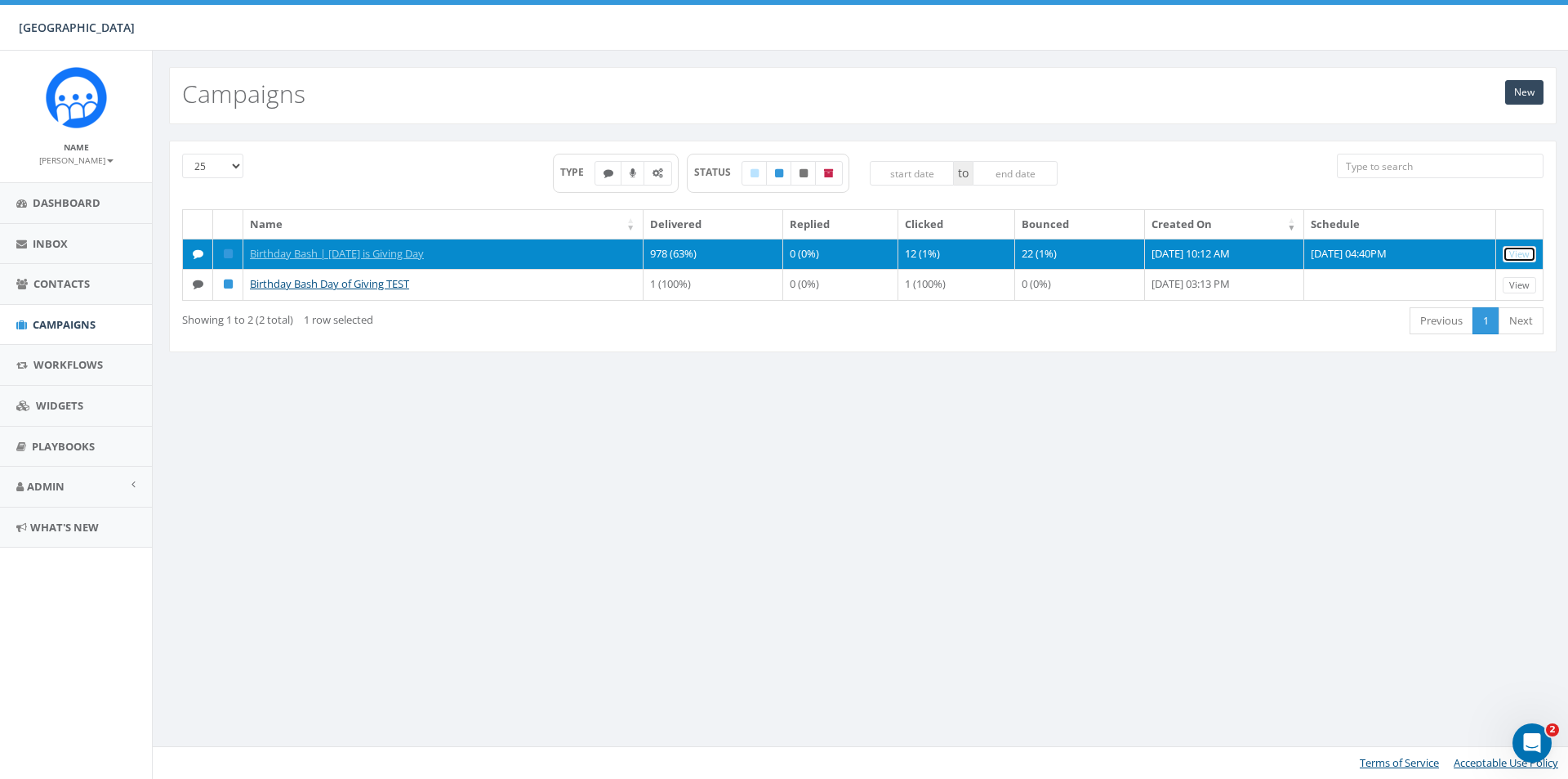
click at [1526, 255] on link "View" at bounding box center [1520, 254] width 33 height 17
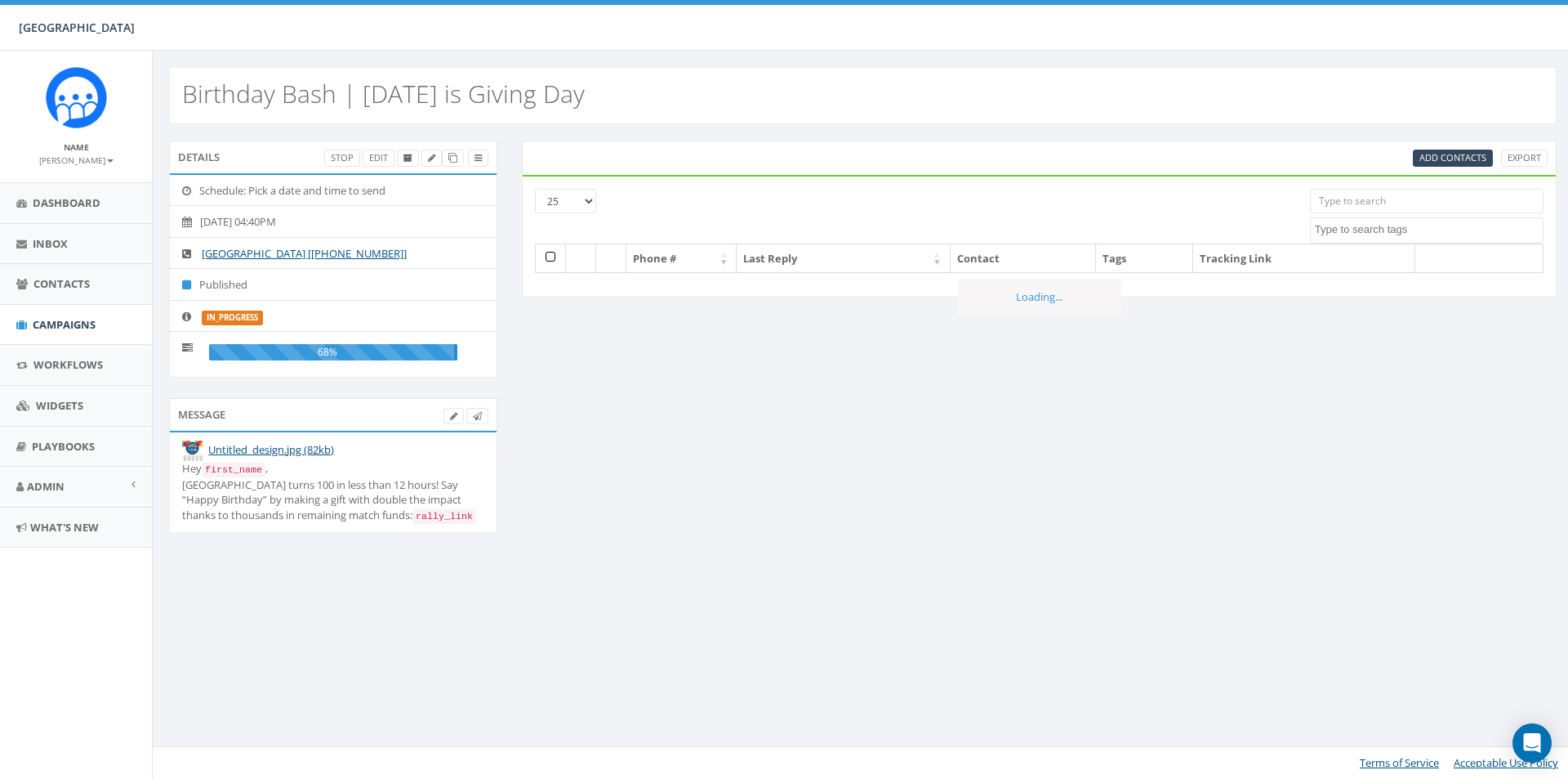
select select
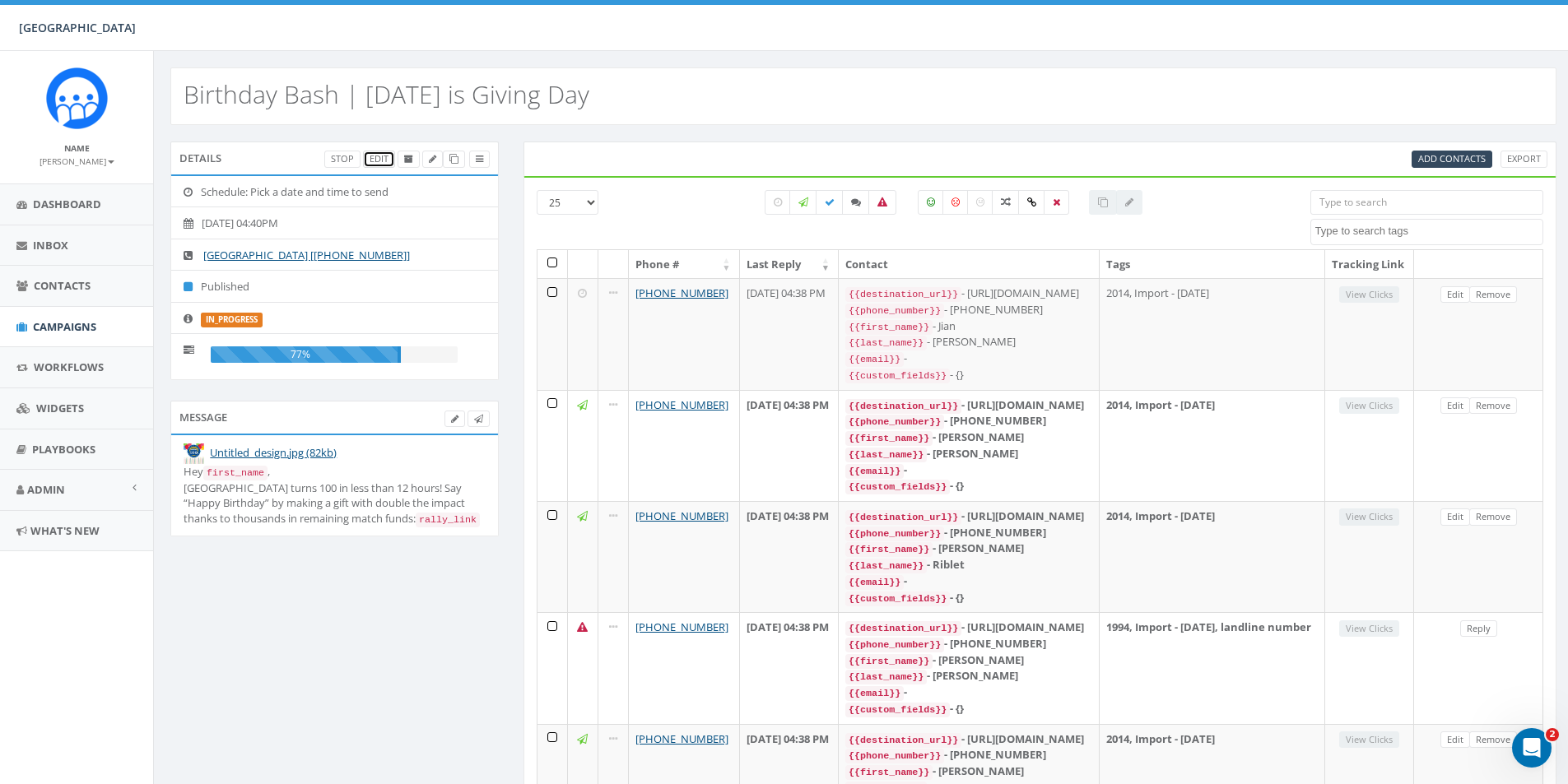
click at [374, 161] on link "Edit" at bounding box center [378, 158] width 32 height 17
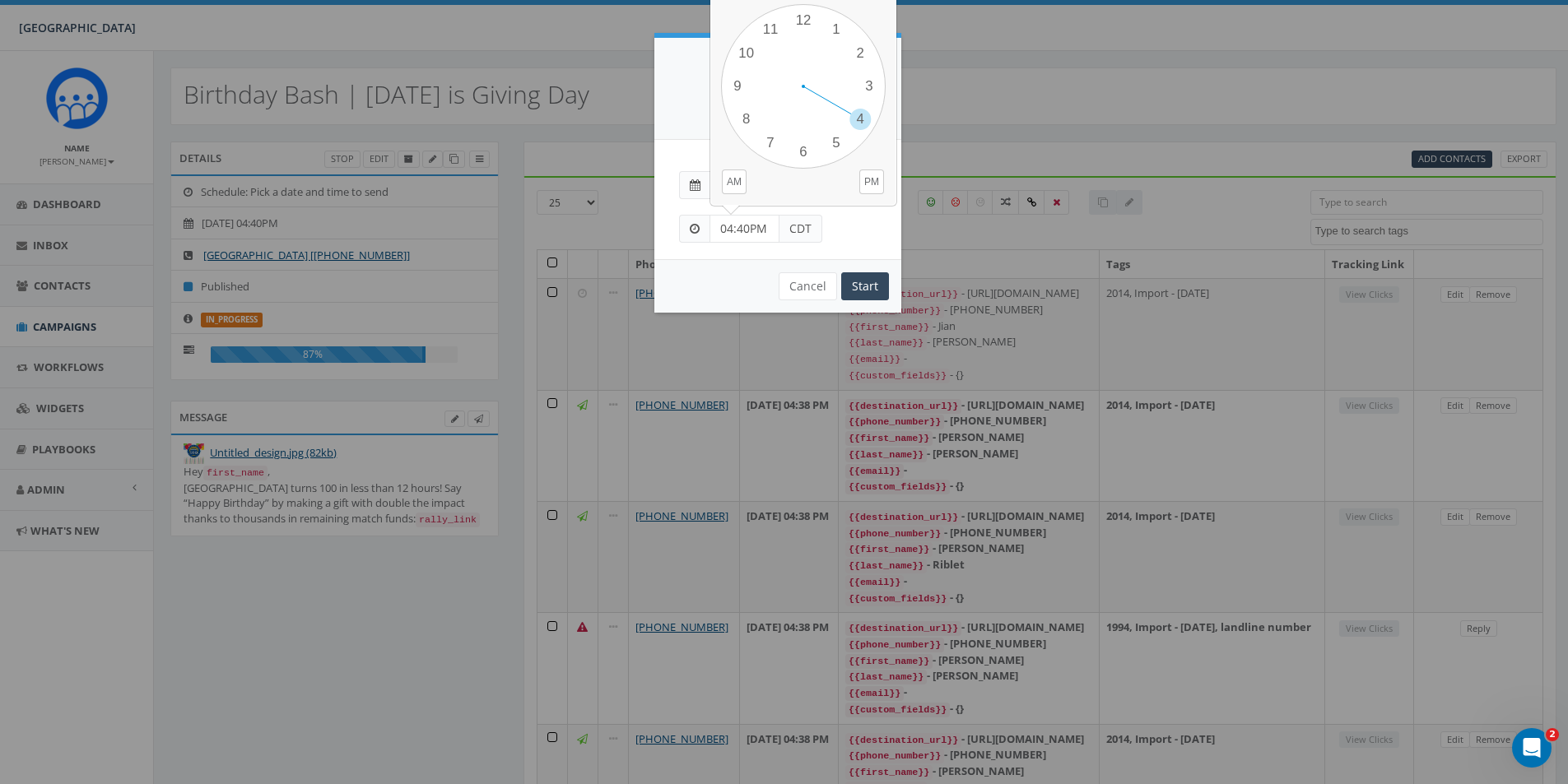
click at [745, 228] on input "04:40PM" at bounding box center [744, 229] width 70 height 28
click at [800, 279] on button "Cancel" at bounding box center [807, 286] width 58 height 28
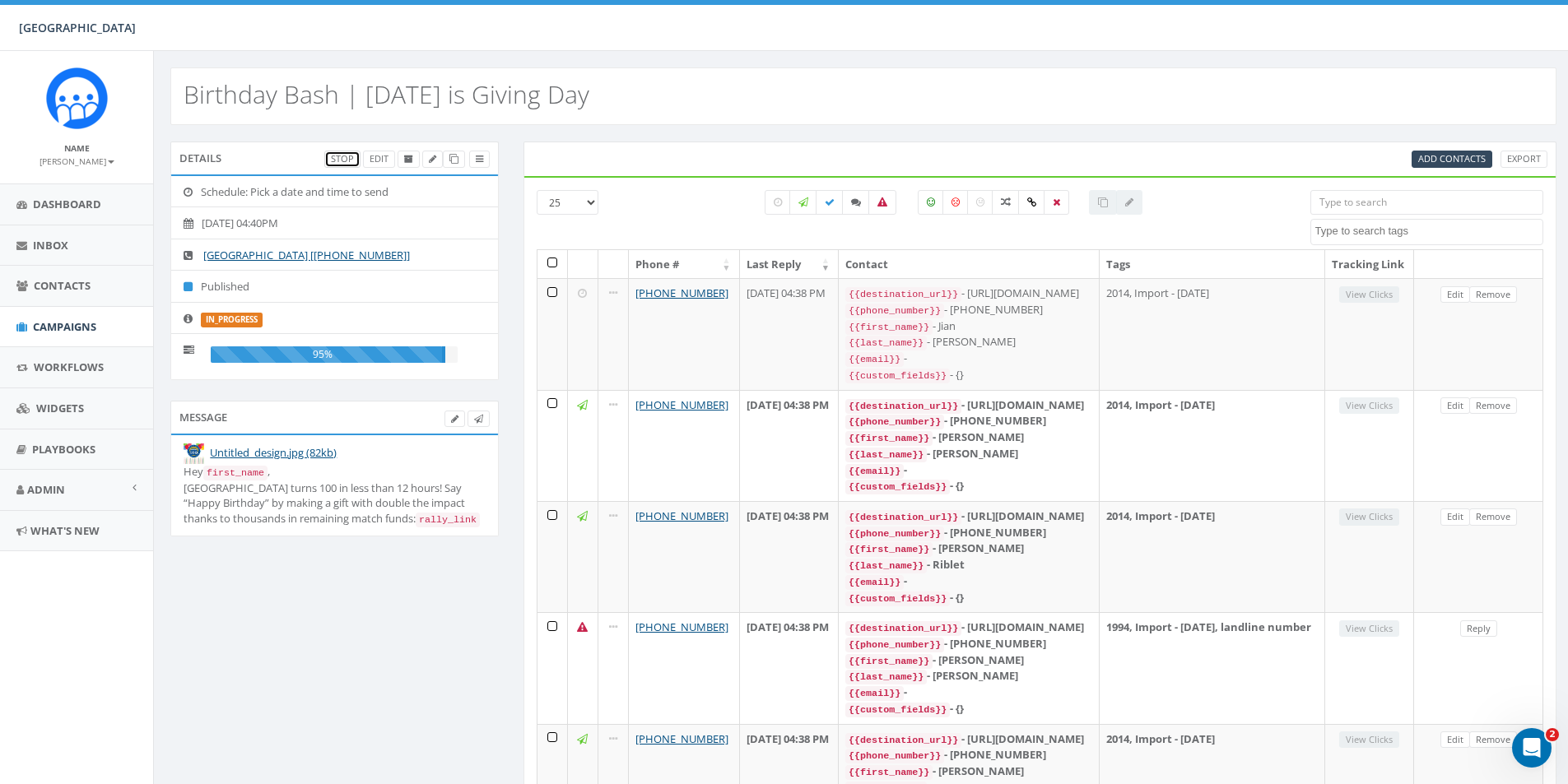
click at [344, 160] on link "Stop" at bounding box center [342, 158] width 37 height 17
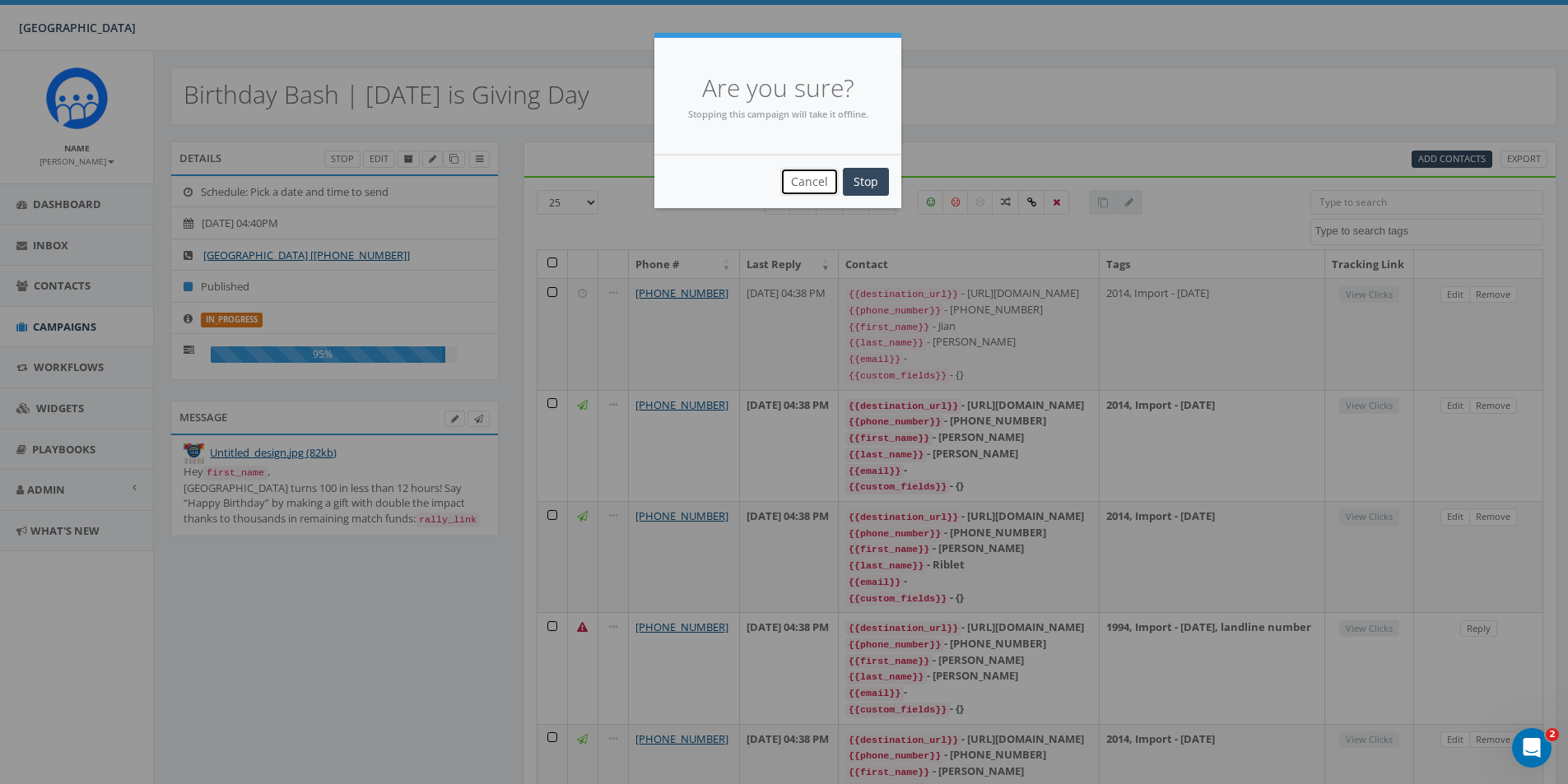
click at [797, 185] on button "Cancel" at bounding box center [809, 181] width 58 height 28
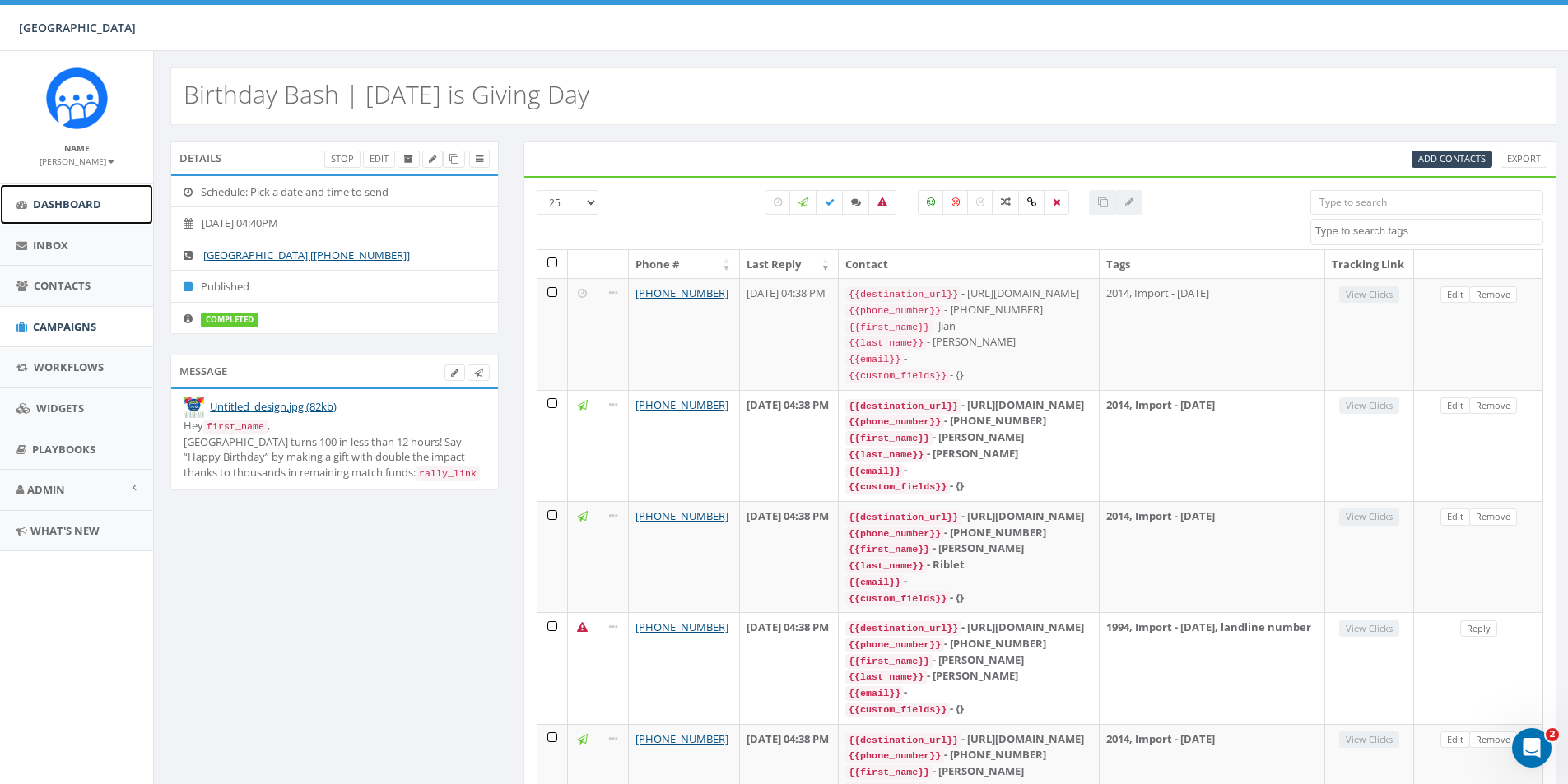
click at [55, 203] on span "Dashboard" at bounding box center [66, 204] width 68 height 15
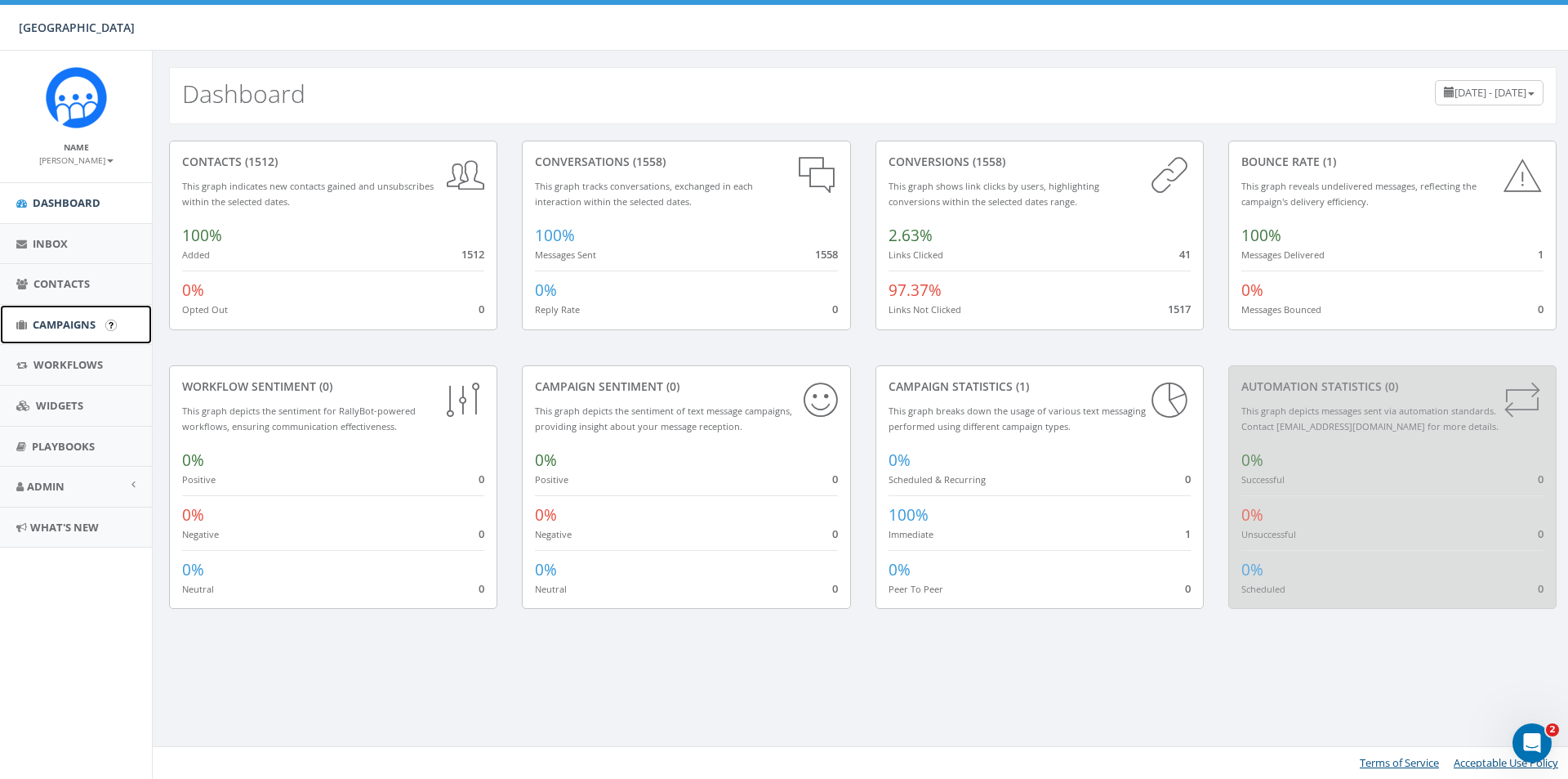
click at [70, 317] on span "Campaigns" at bounding box center [64, 324] width 63 height 15
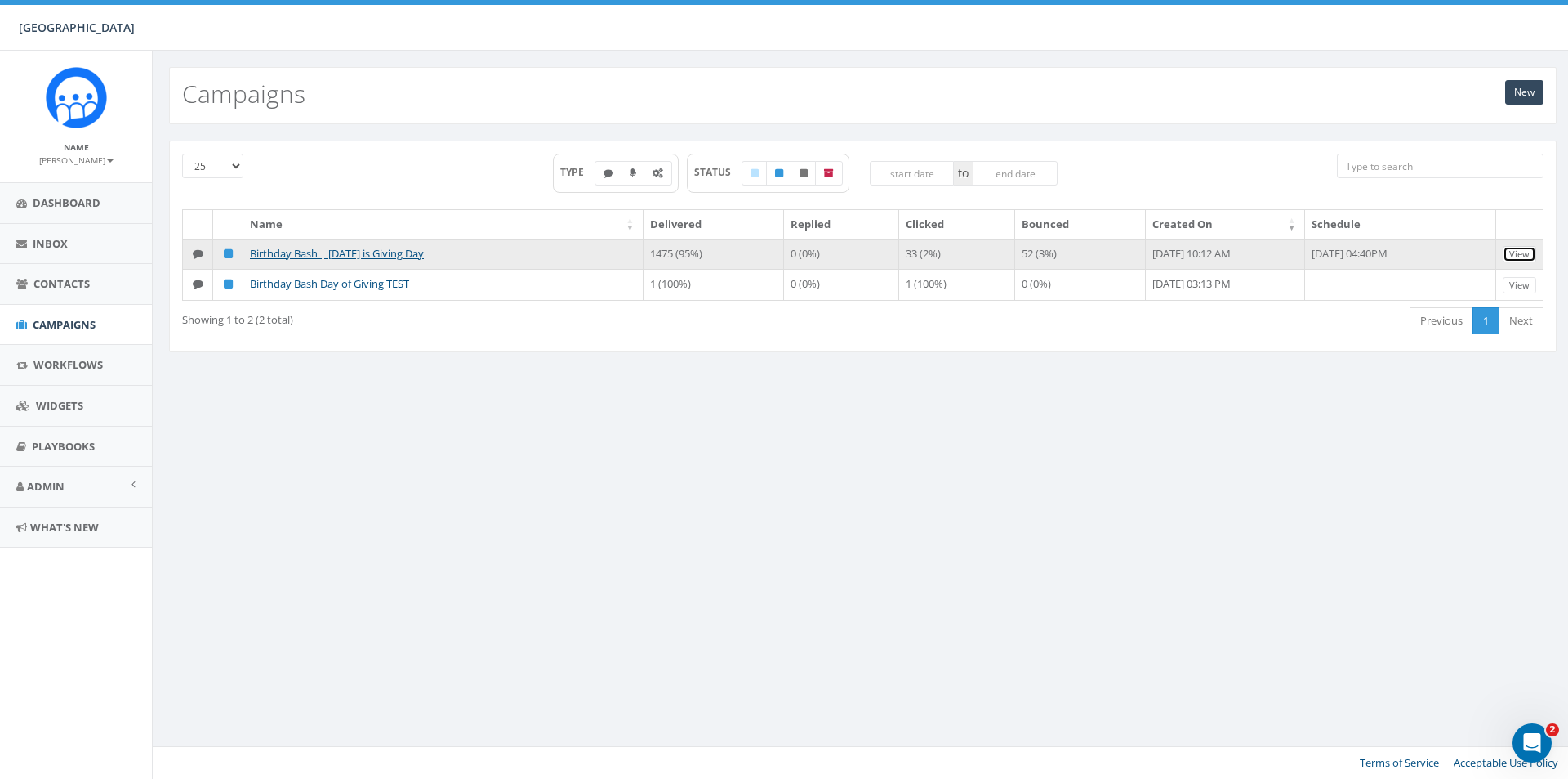
click at [1520, 252] on link "View" at bounding box center [1520, 254] width 33 height 17
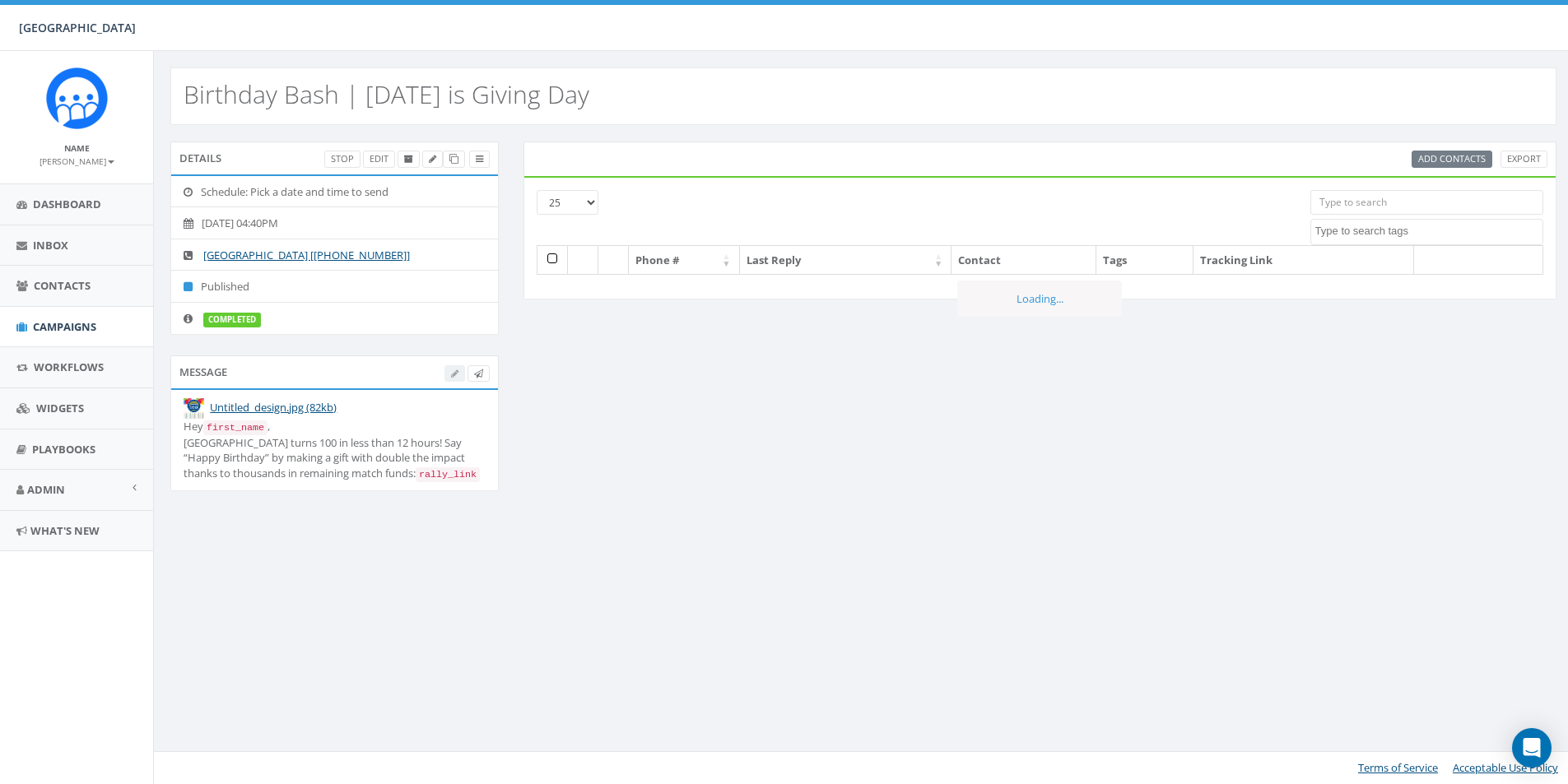
select select
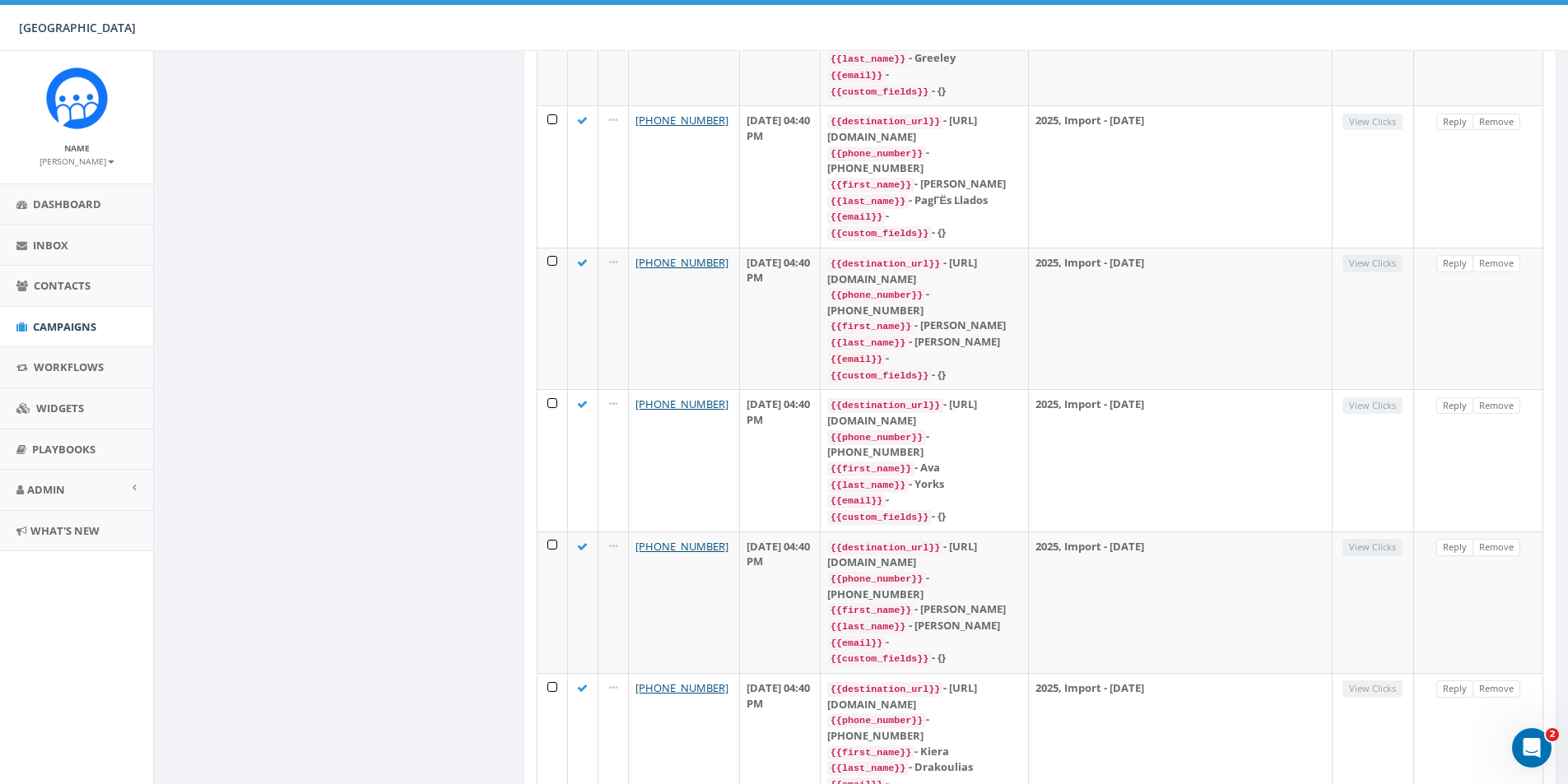
scroll to position [2640, 0]
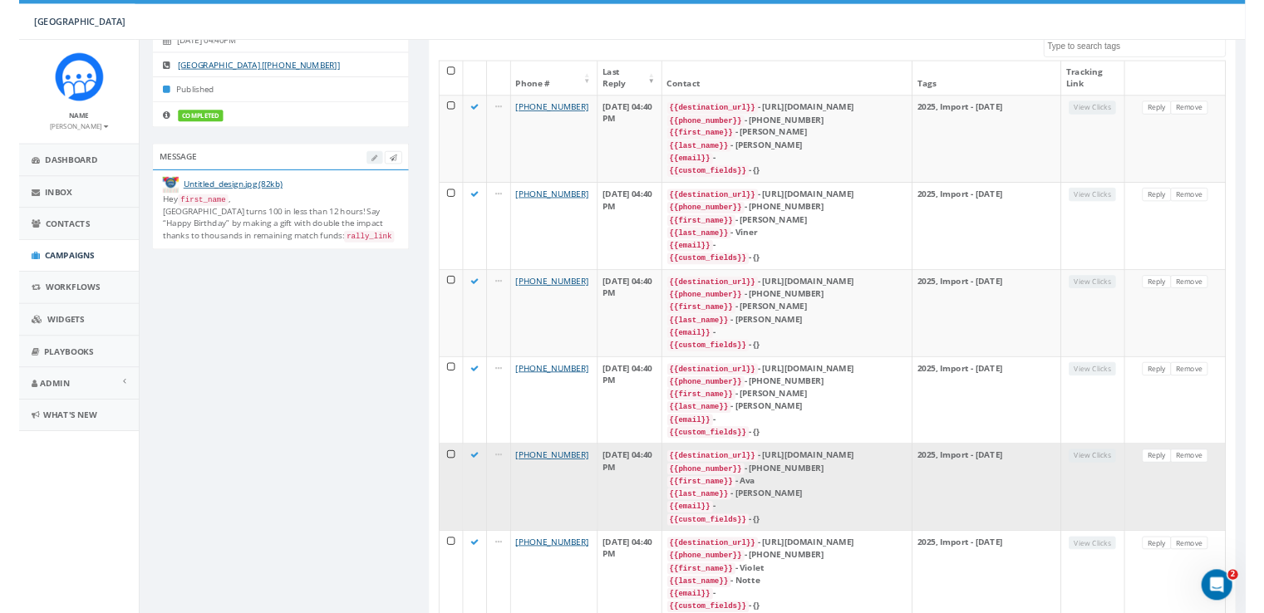
scroll to position [0, 0]
